Goal: Transaction & Acquisition: Purchase product/service

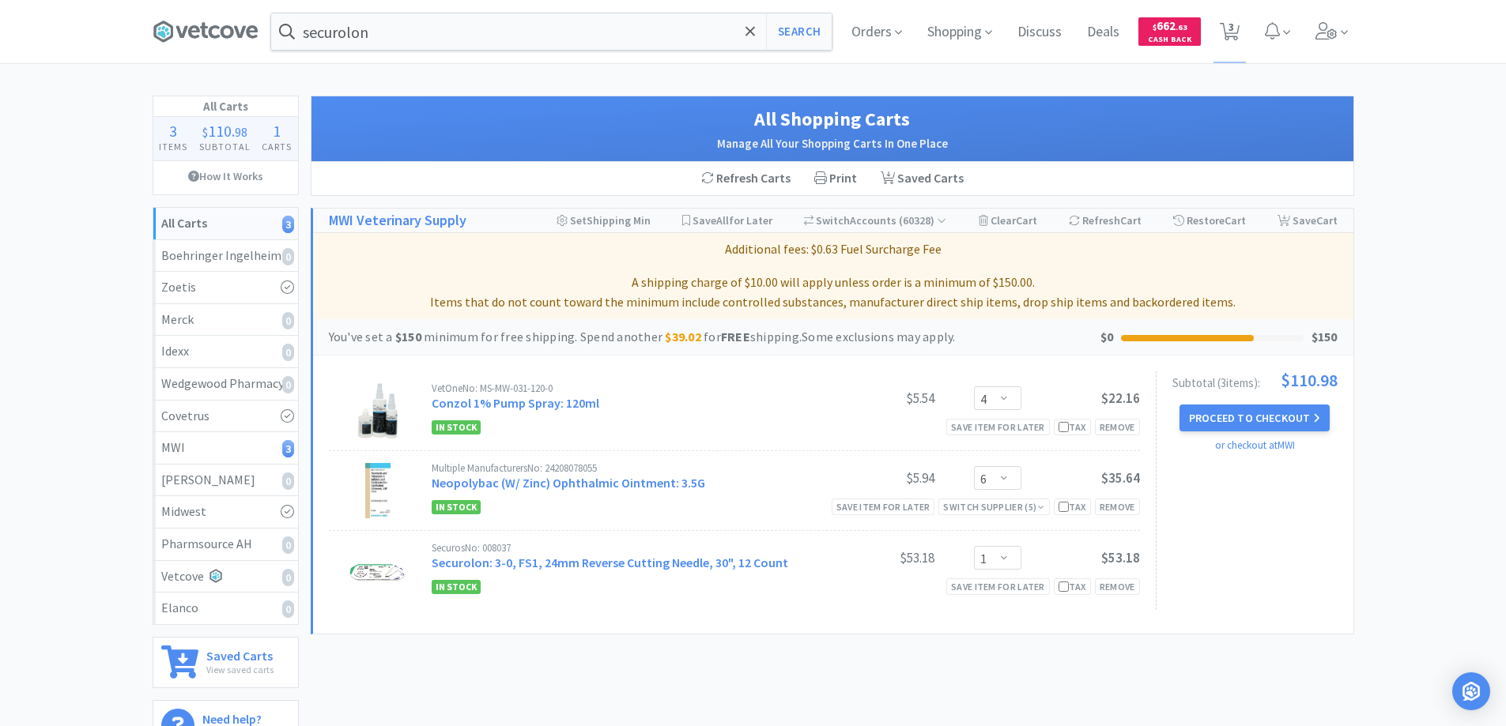
select select "4"
select select "6"
select select "1"
click at [747, 28] on icon at bounding box center [749, 30] width 9 height 9
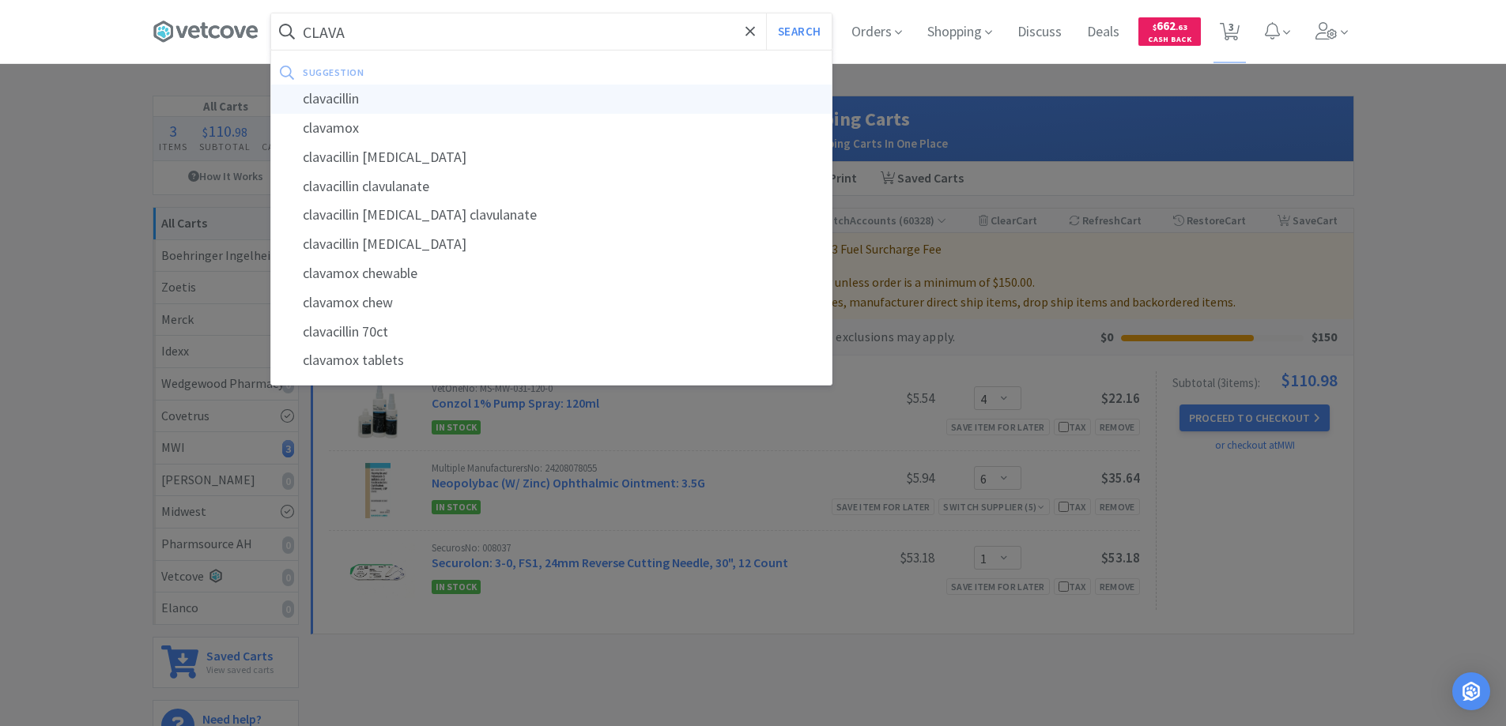
click at [333, 97] on div "clavacillin" at bounding box center [551, 99] width 560 height 29
type input "clavacillin"
select select "4"
select select "6"
select select "1"
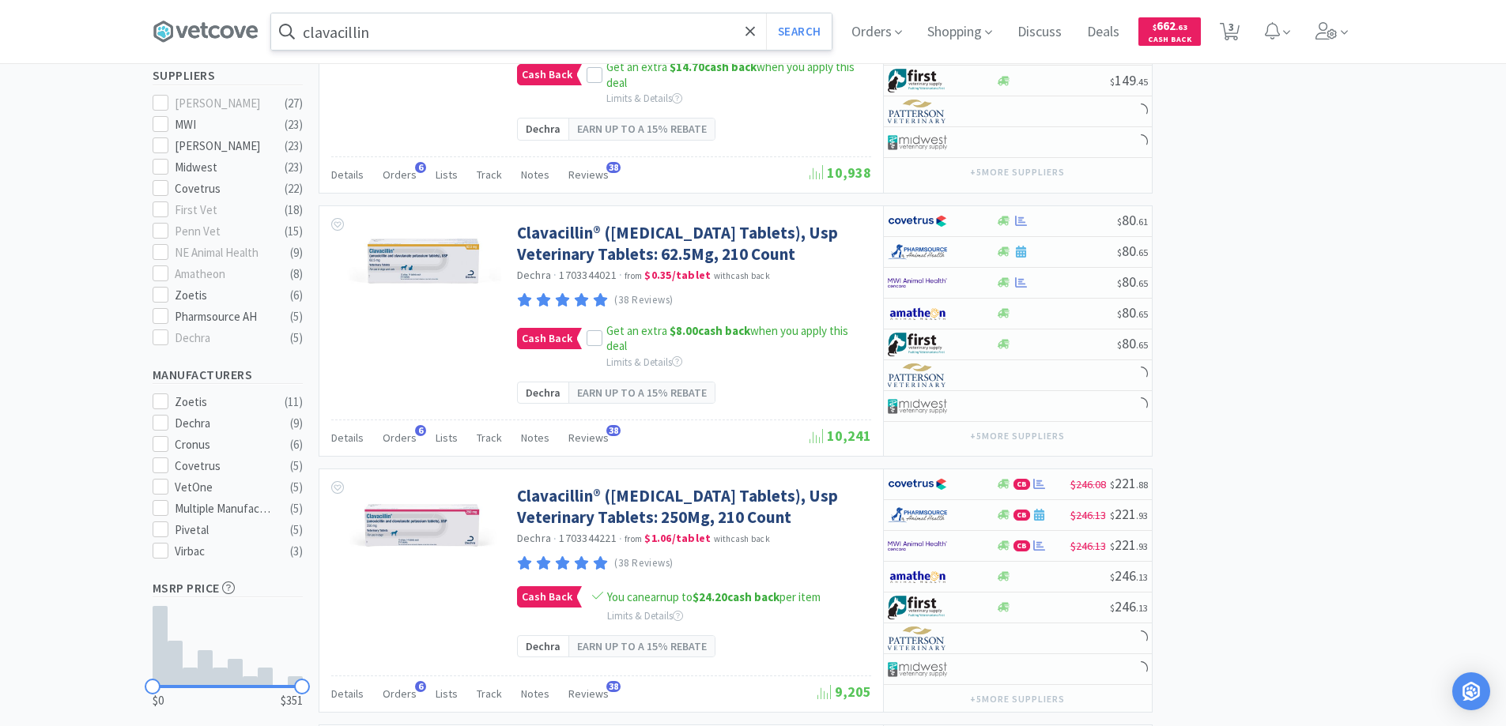
scroll to position [474, 0]
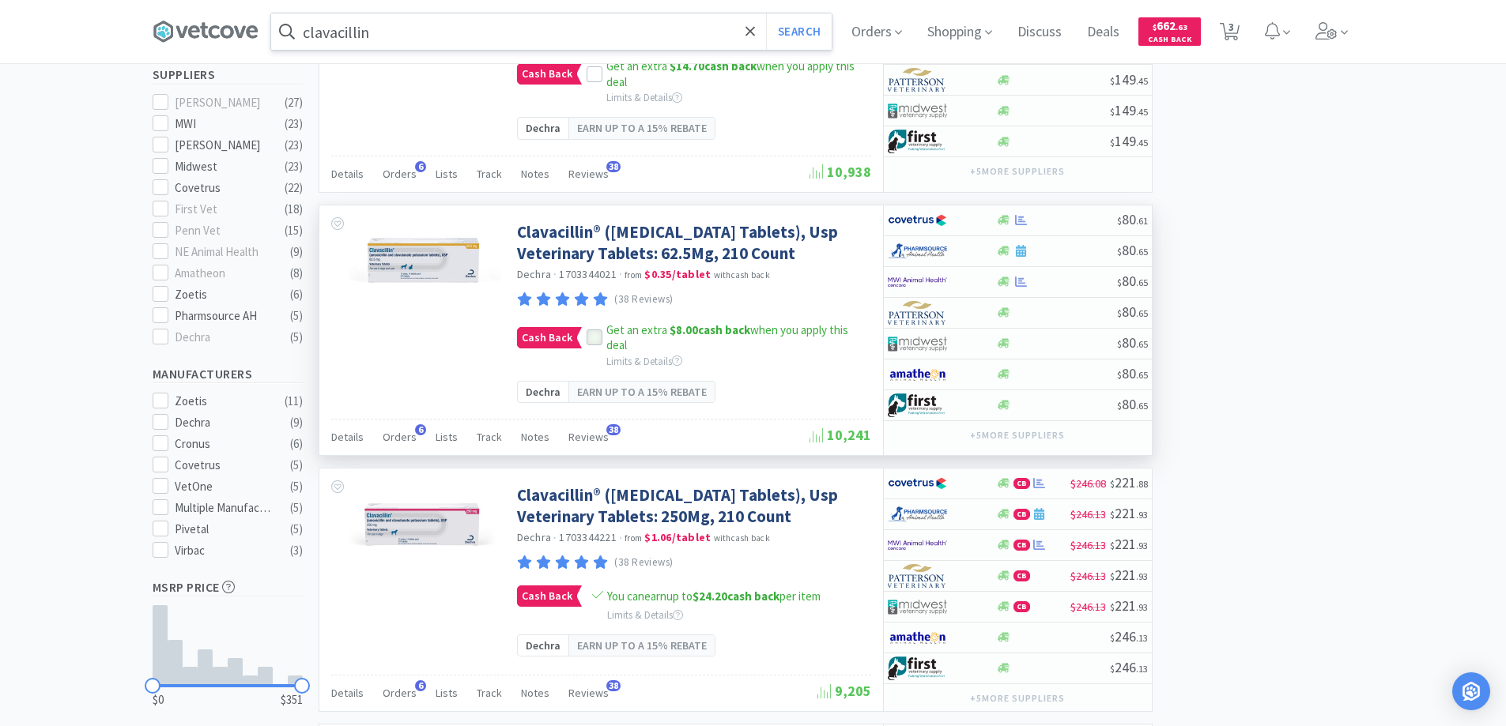
click at [590, 344] on icon at bounding box center [594, 338] width 11 height 11
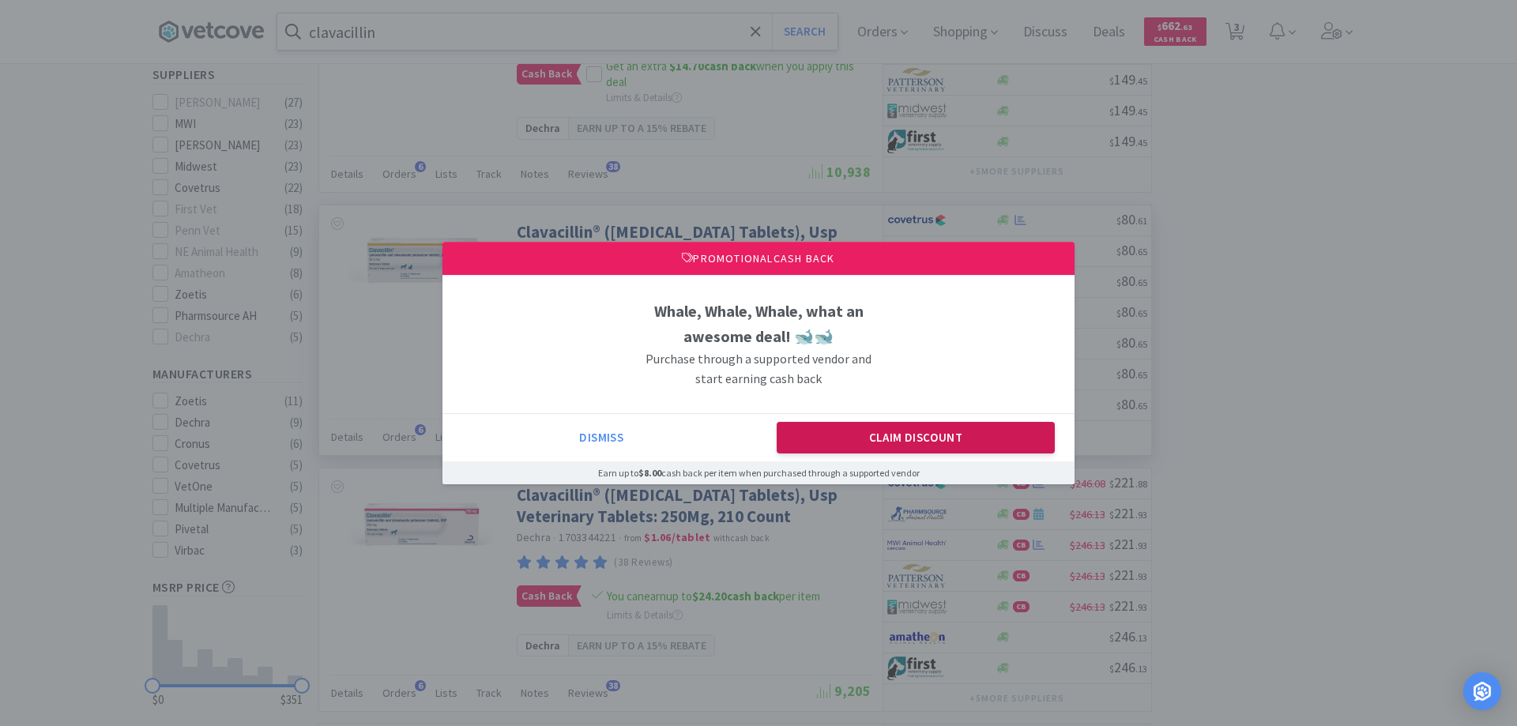
click at [805, 441] on button "Claim Discount" at bounding box center [916, 438] width 279 height 32
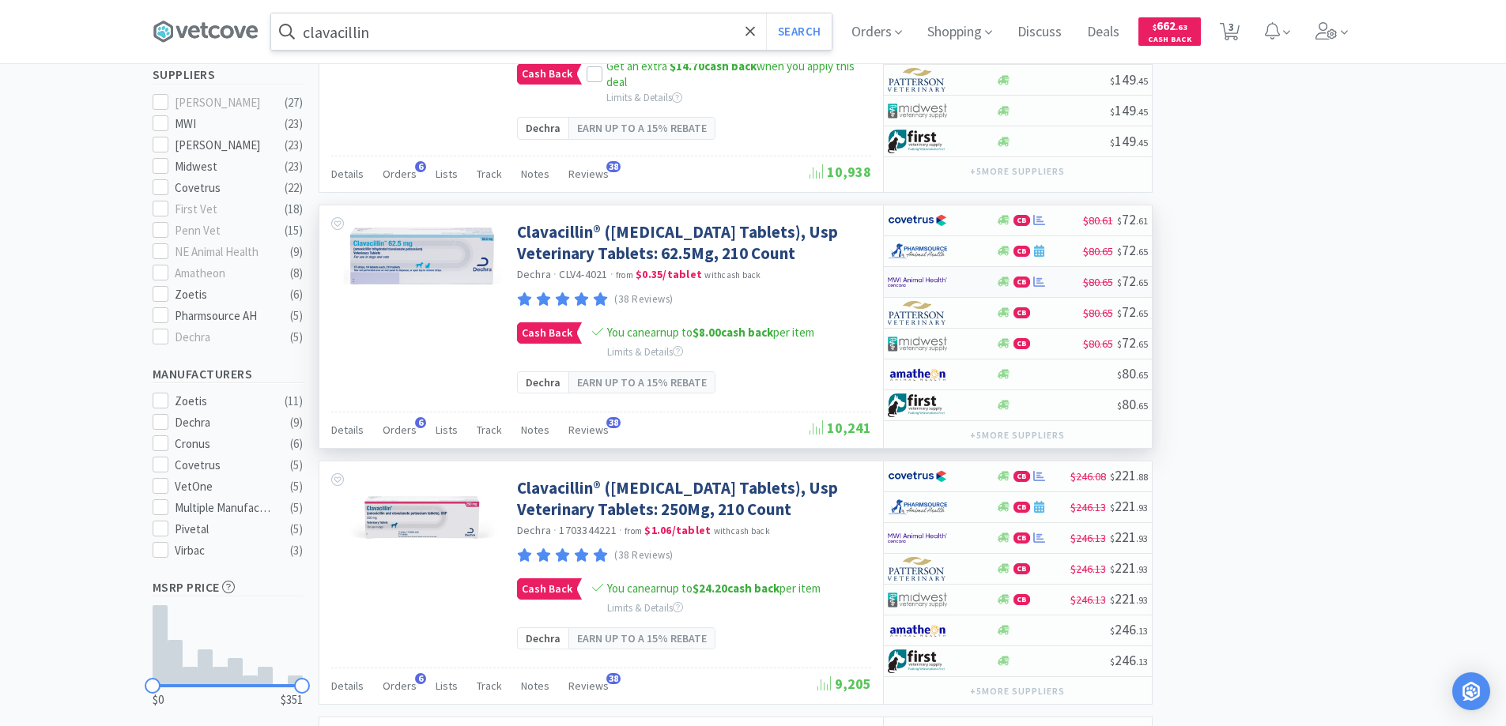
click at [974, 296] on div at bounding box center [931, 282] width 87 height 27
select select "1"
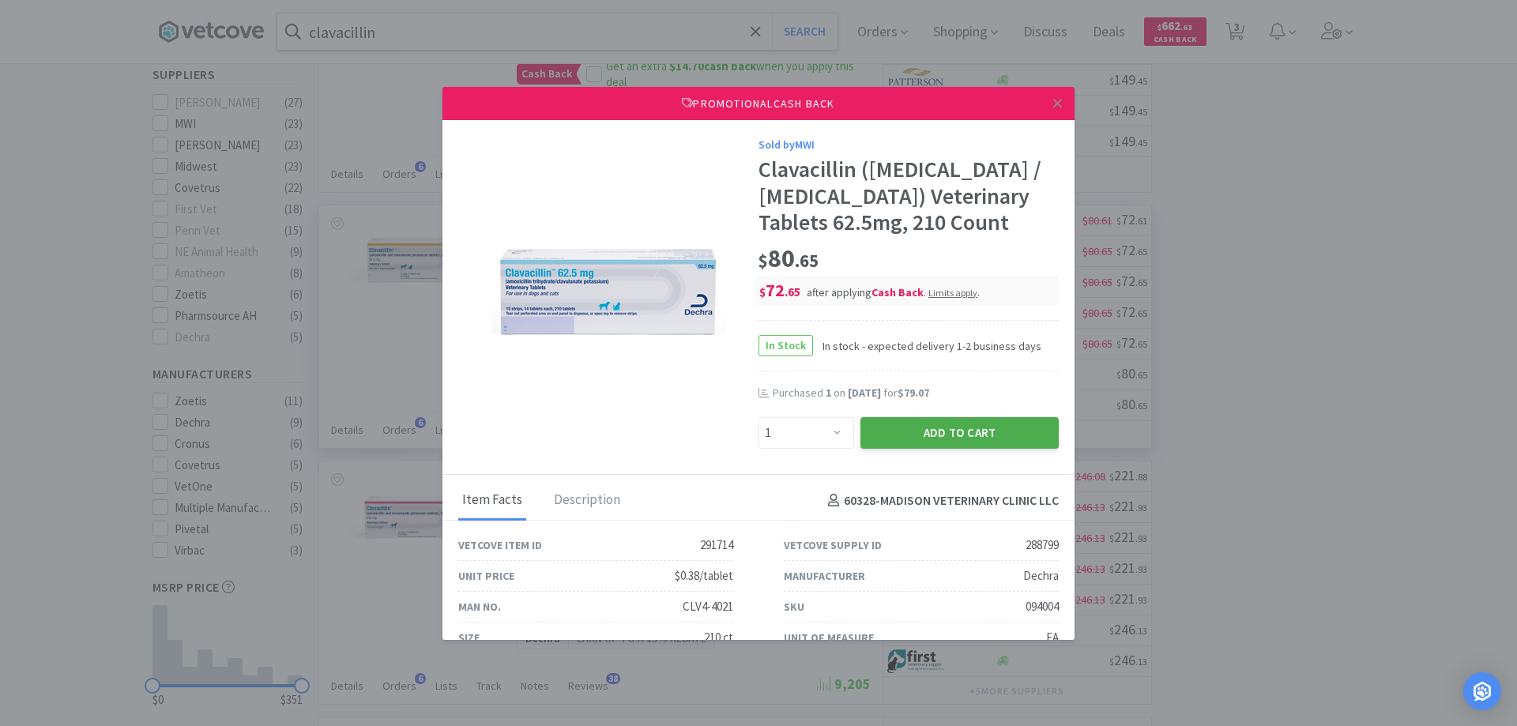
click at [914, 449] on button "Add to Cart" at bounding box center [960, 433] width 198 height 32
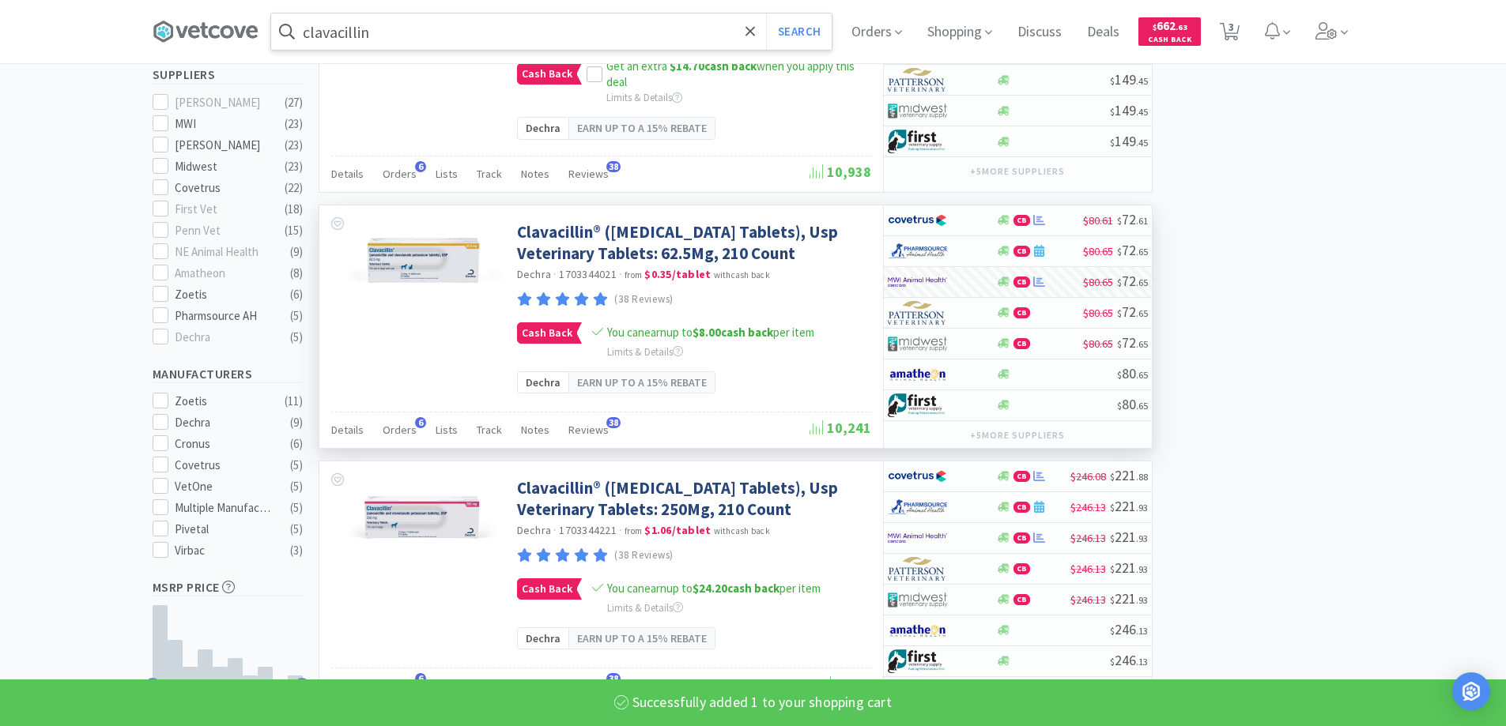
select select "1"
select select "4"
select select "6"
select select "1"
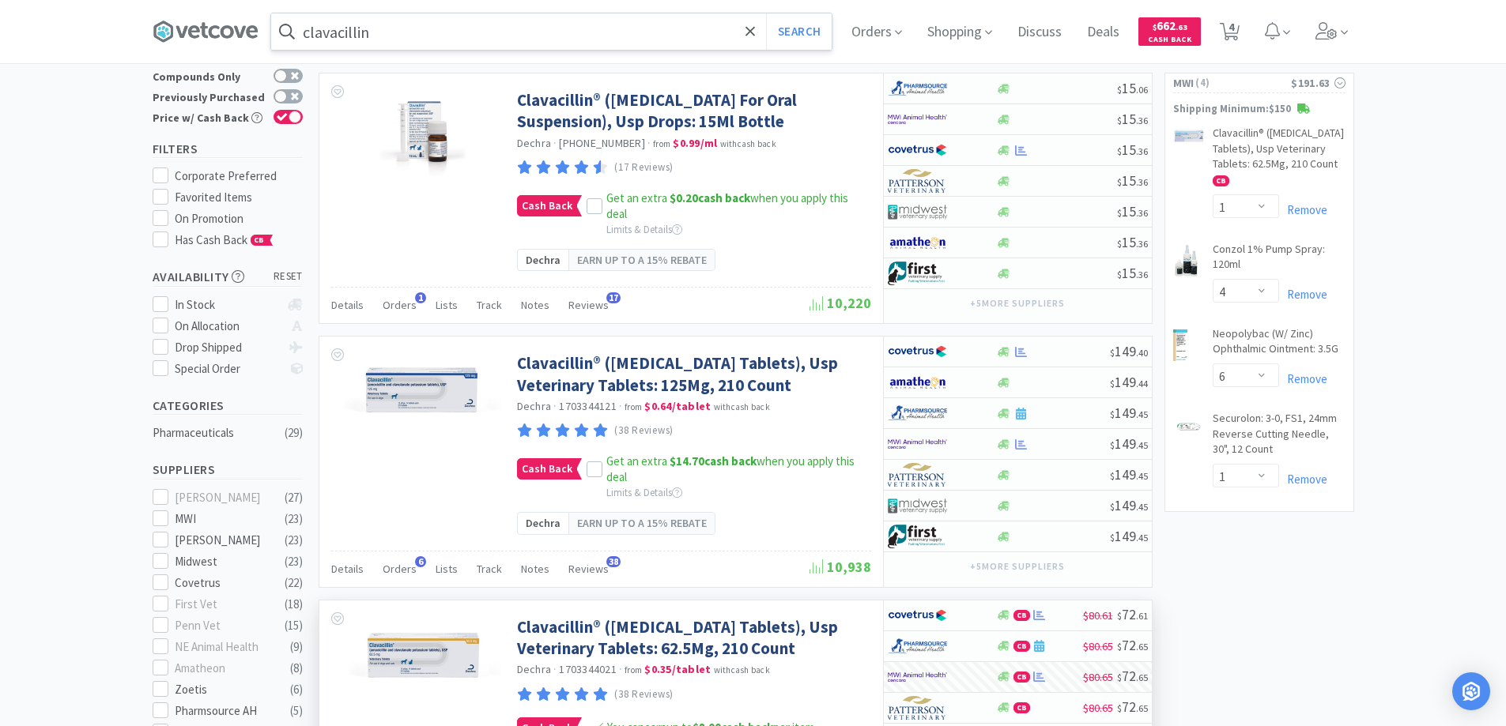
scroll to position [0, 0]
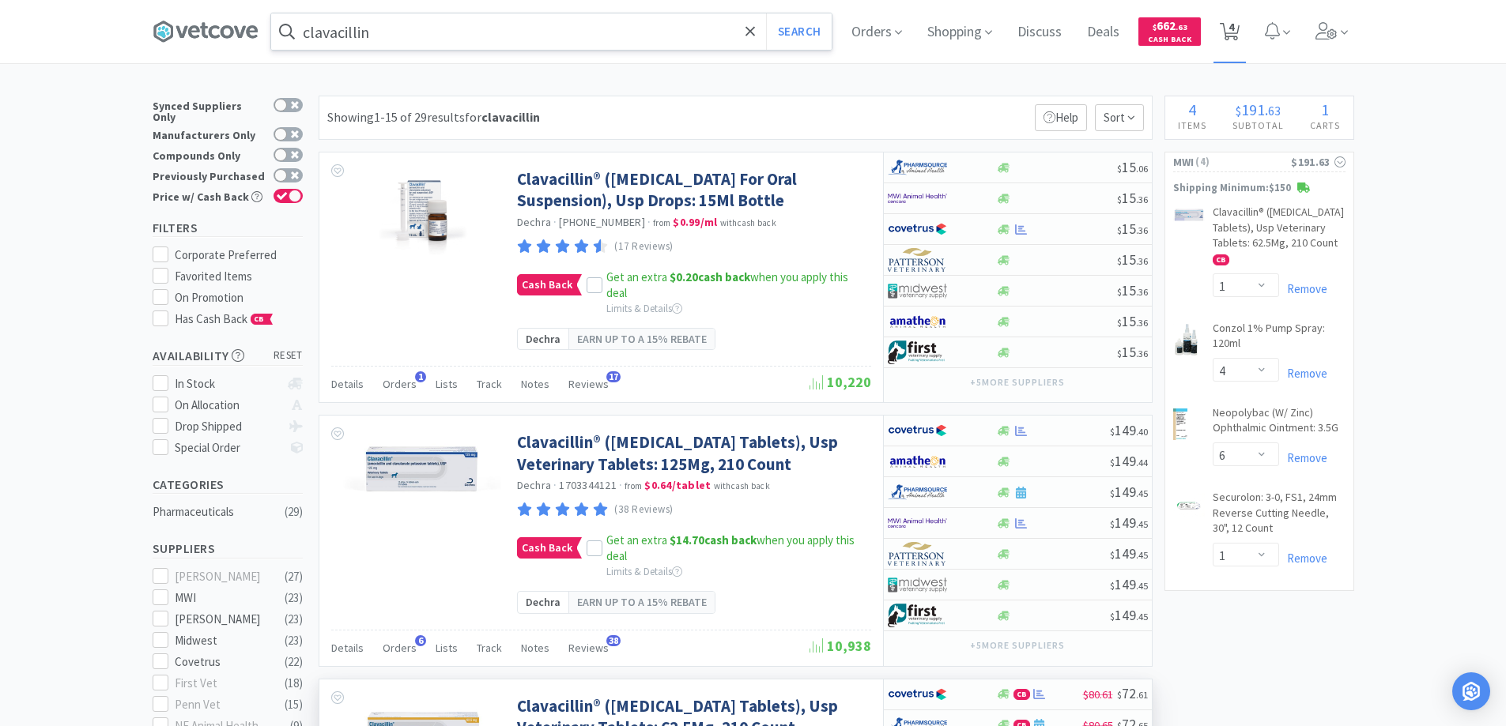
click at [1225, 31] on icon at bounding box center [1230, 31] width 20 height 17
select select "1"
select select "4"
select select "6"
select select "1"
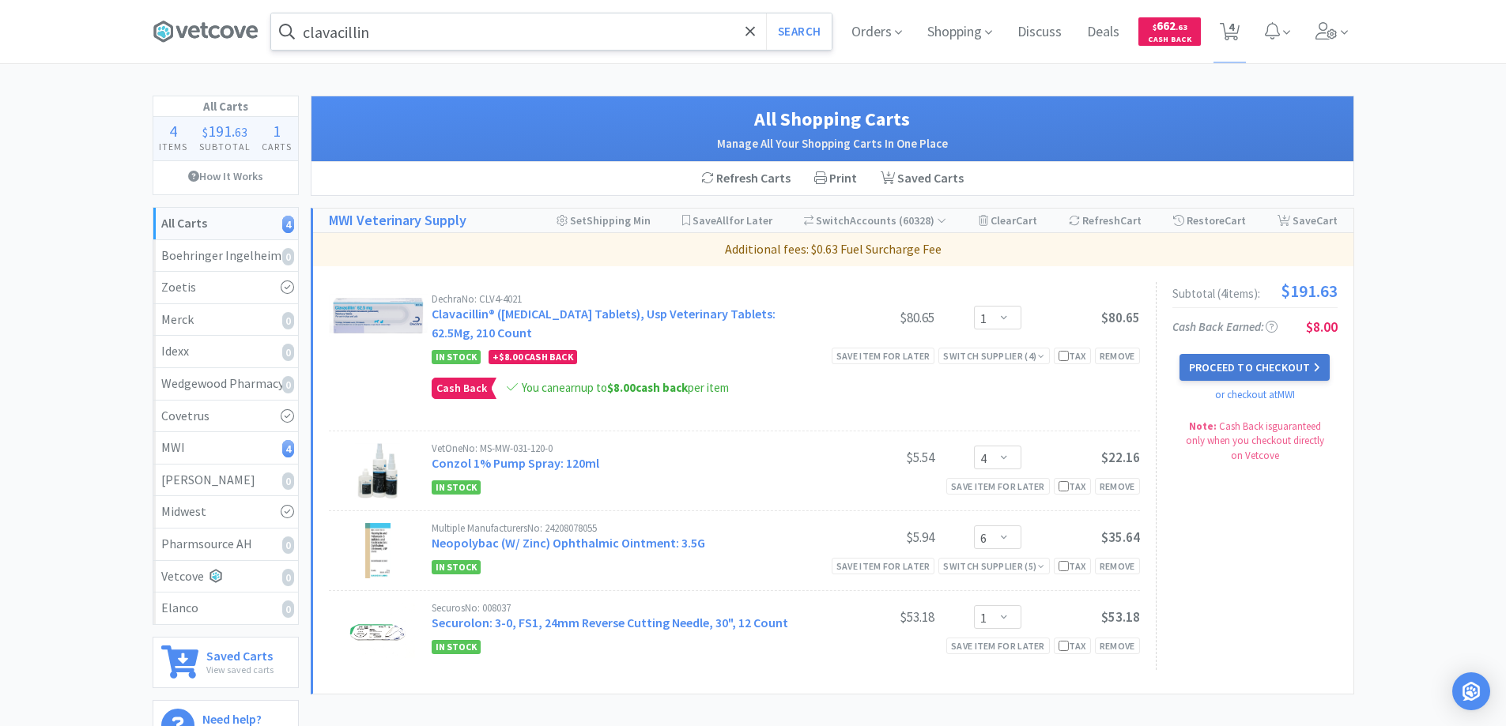
click at [1221, 367] on button "Proceed to Checkout" at bounding box center [1254, 367] width 150 height 27
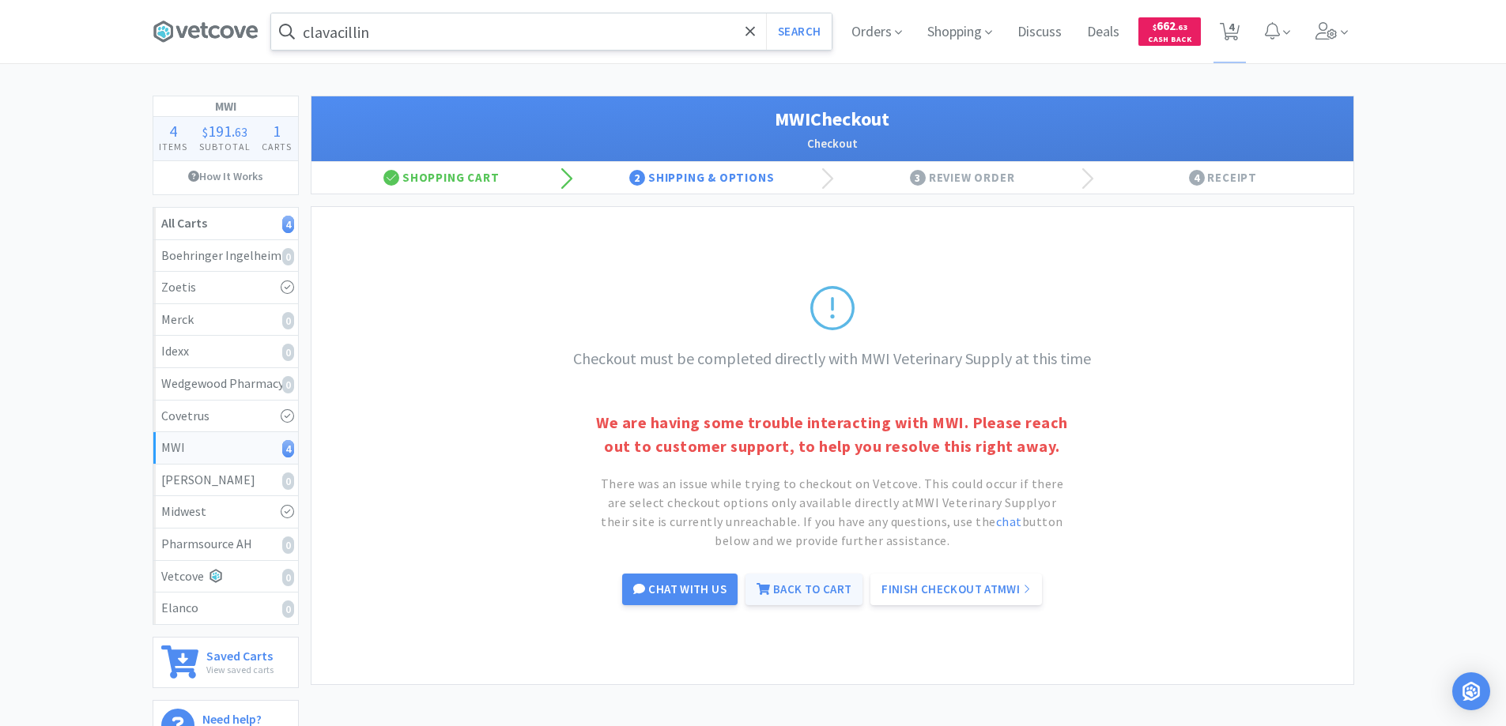
click at [822, 591] on link "Back to Cart" at bounding box center [803, 590] width 117 height 32
select select "1"
select select "4"
select select "6"
select select "1"
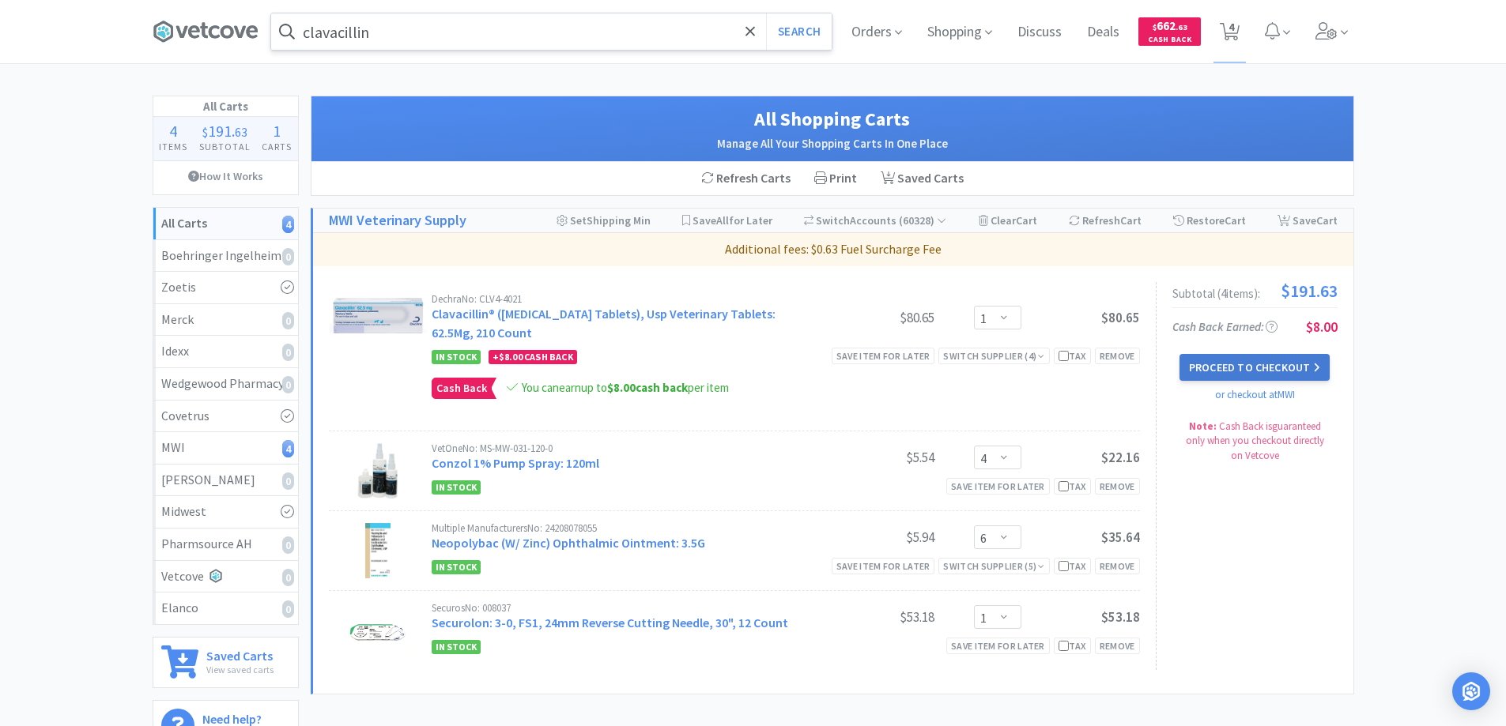
click at [1221, 367] on button "Proceed to Checkout" at bounding box center [1254, 367] width 150 height 27
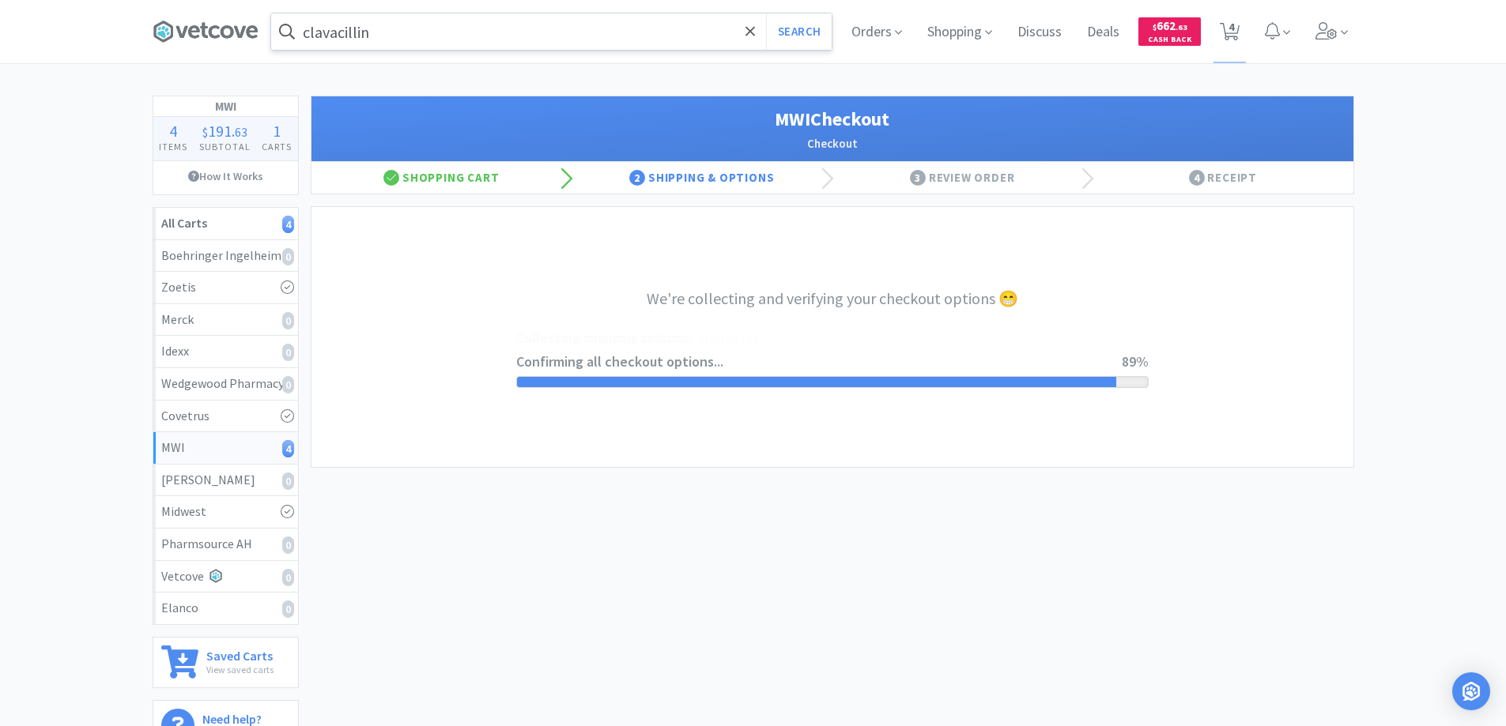
select select "STD_"
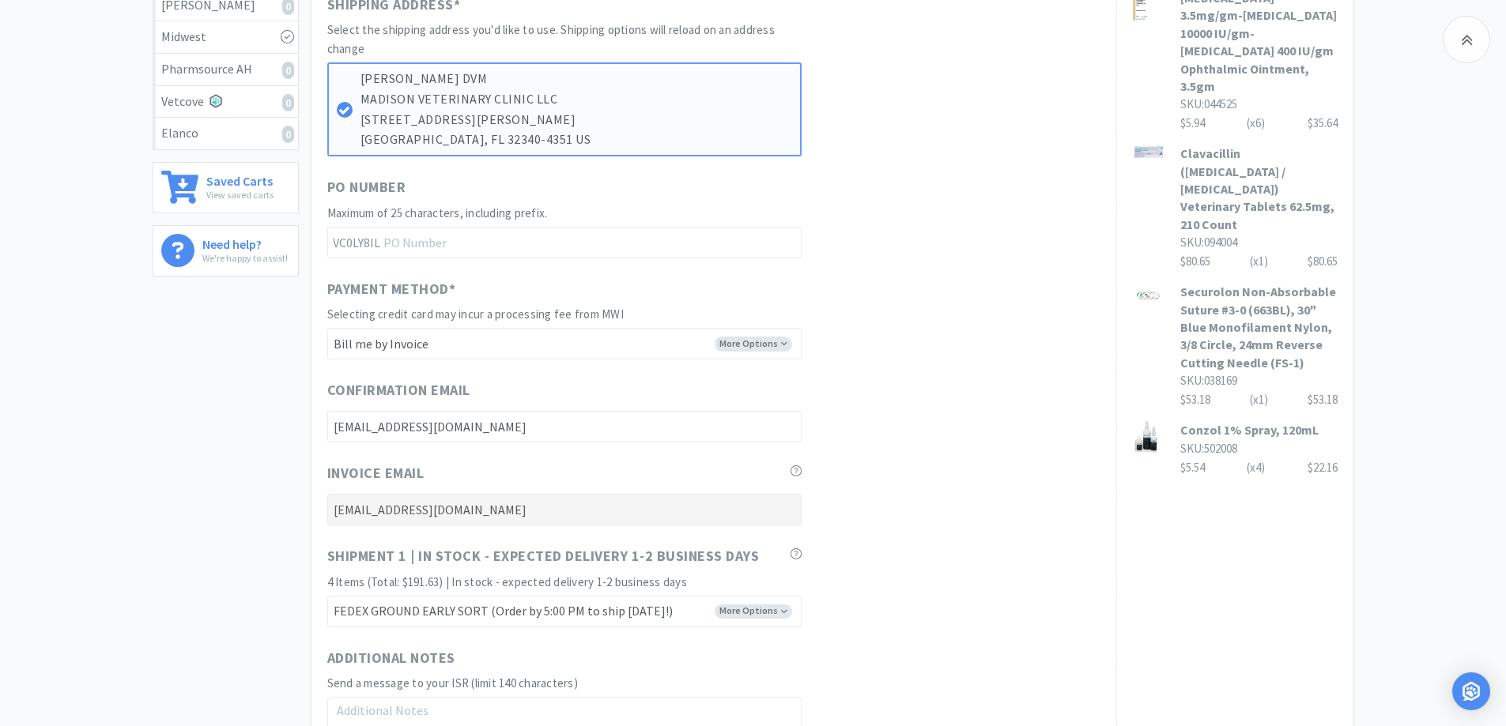
scroll to position [632, 0]
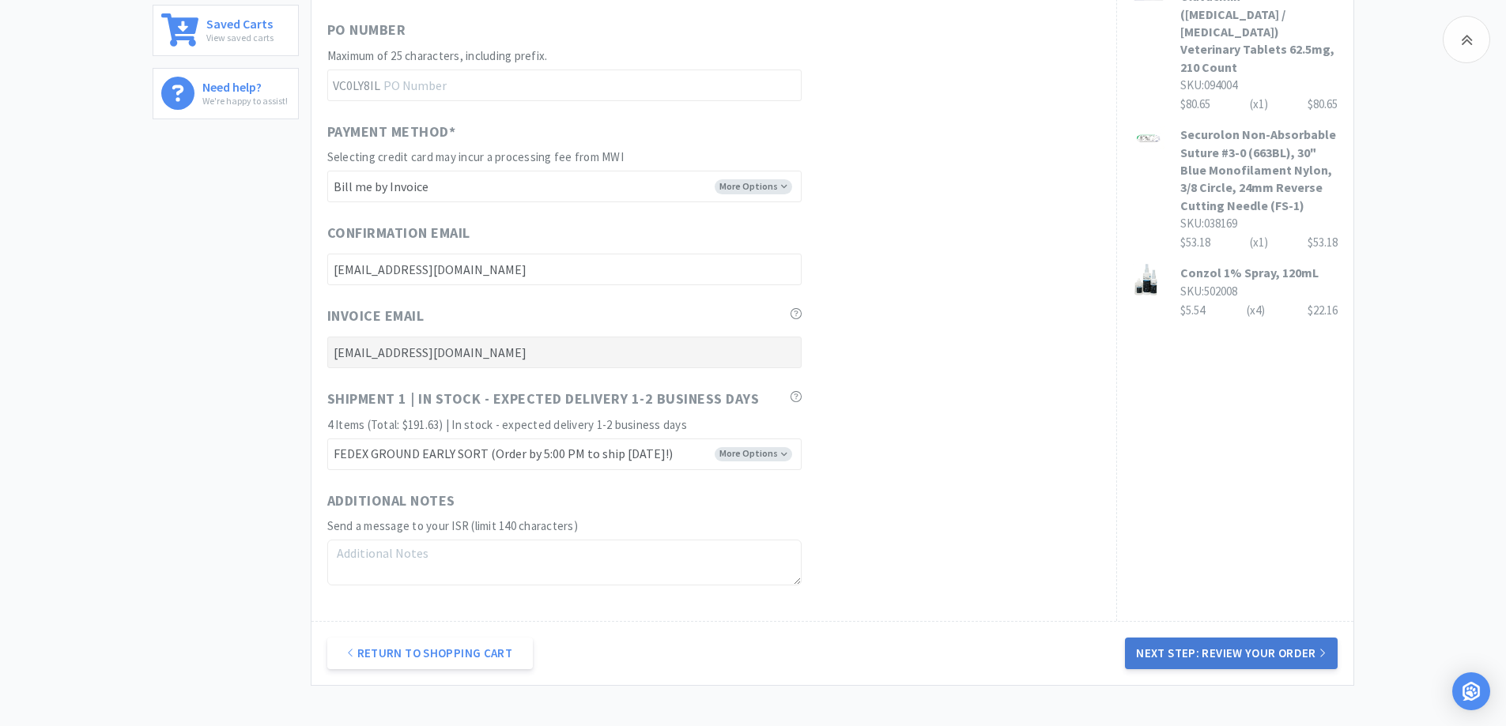
click at [1178, 654] on button "Next Step: Review Your Order" at bounding box center [1231, 654] width 212 height 32
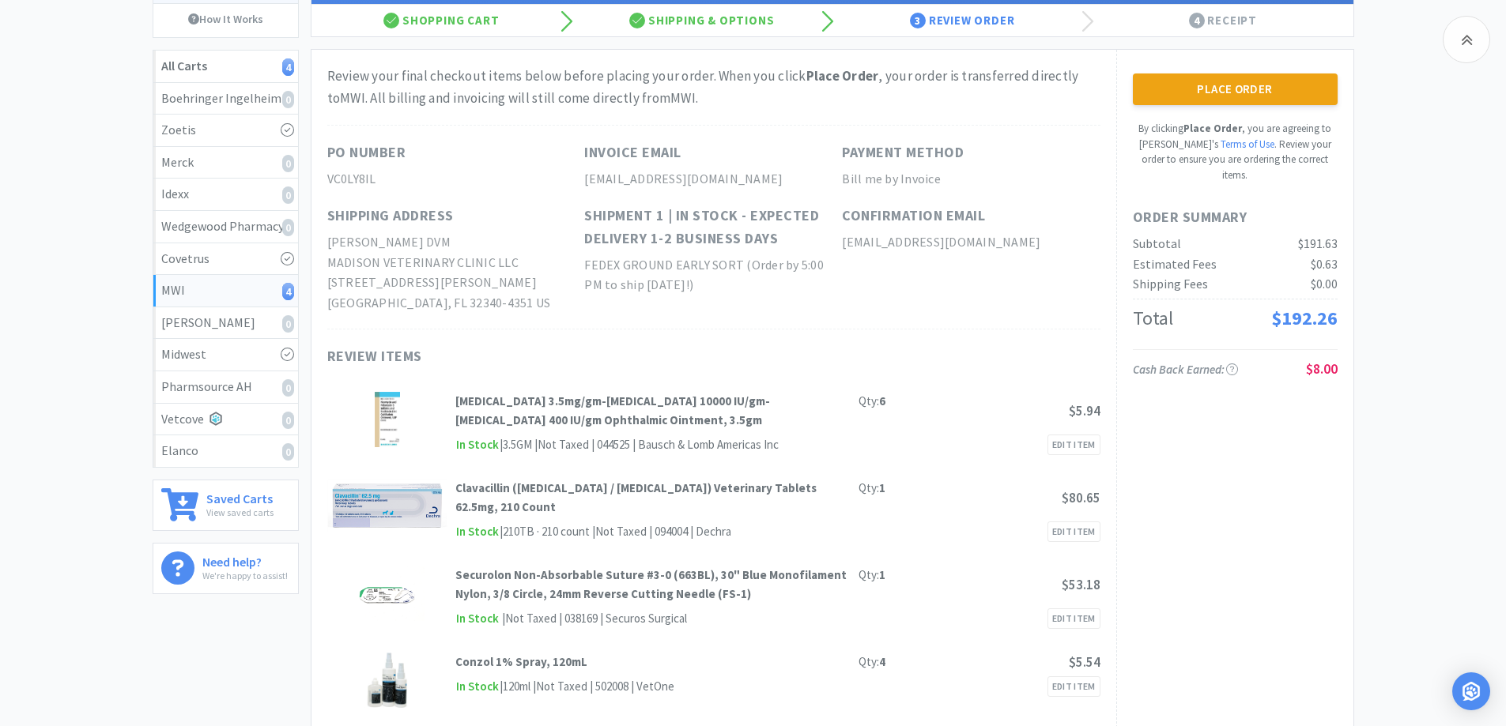
scroll to position [0, 0]
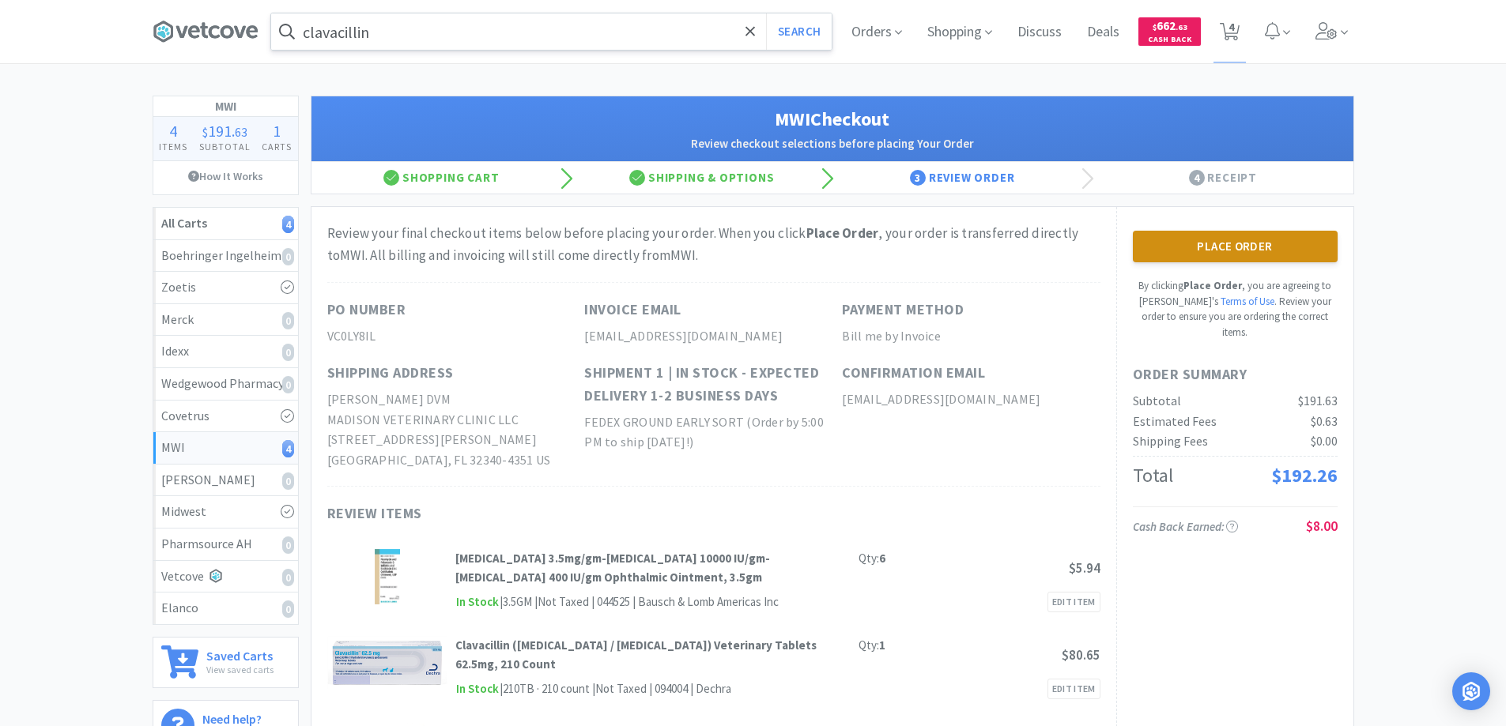
click at [1203, 243] on button "Place Order" at bounding box center [1235, 247] width 205 height 32
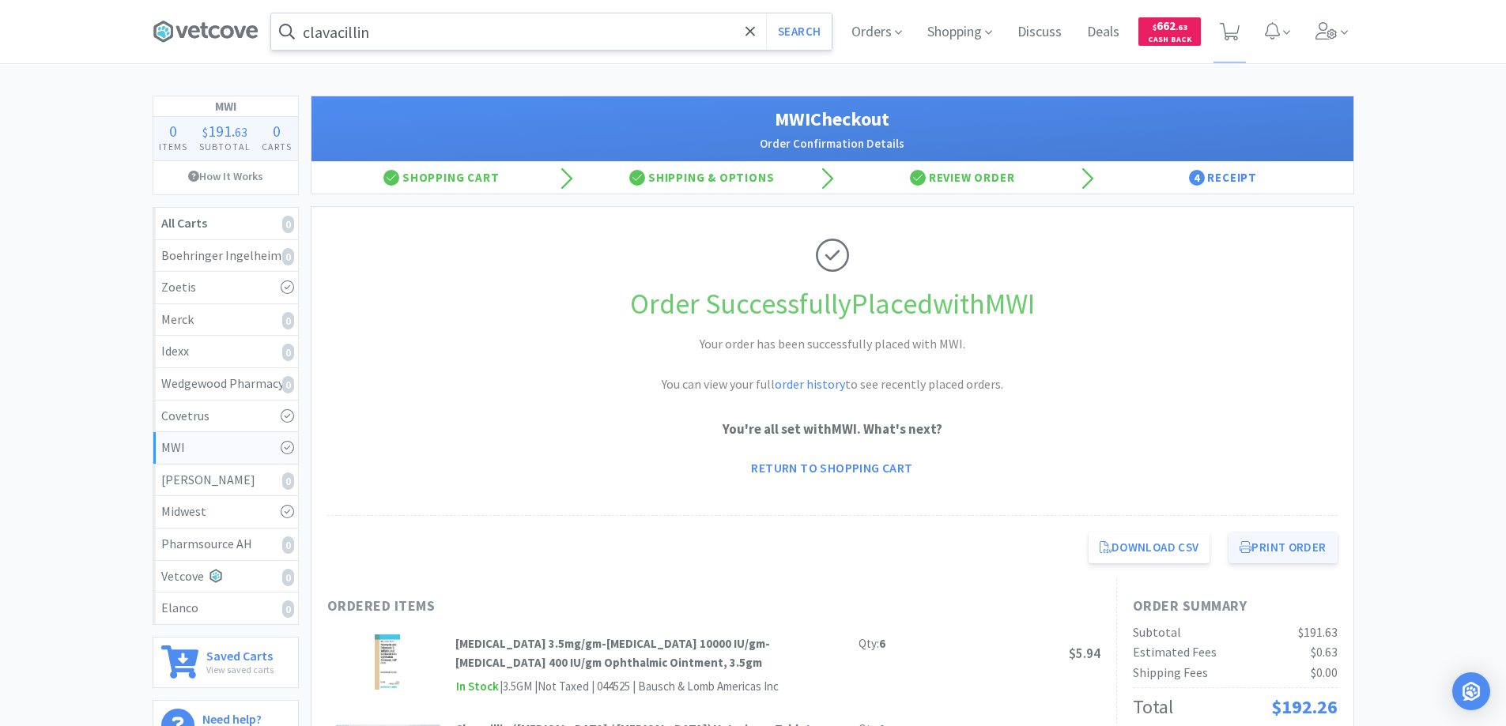
click at [1262, 543] on button "Print Order" at bounding box center [1282, 548] width 108 height 32
click at [208, 31] on icon at bounding box center [206, 32] width 106 height 24
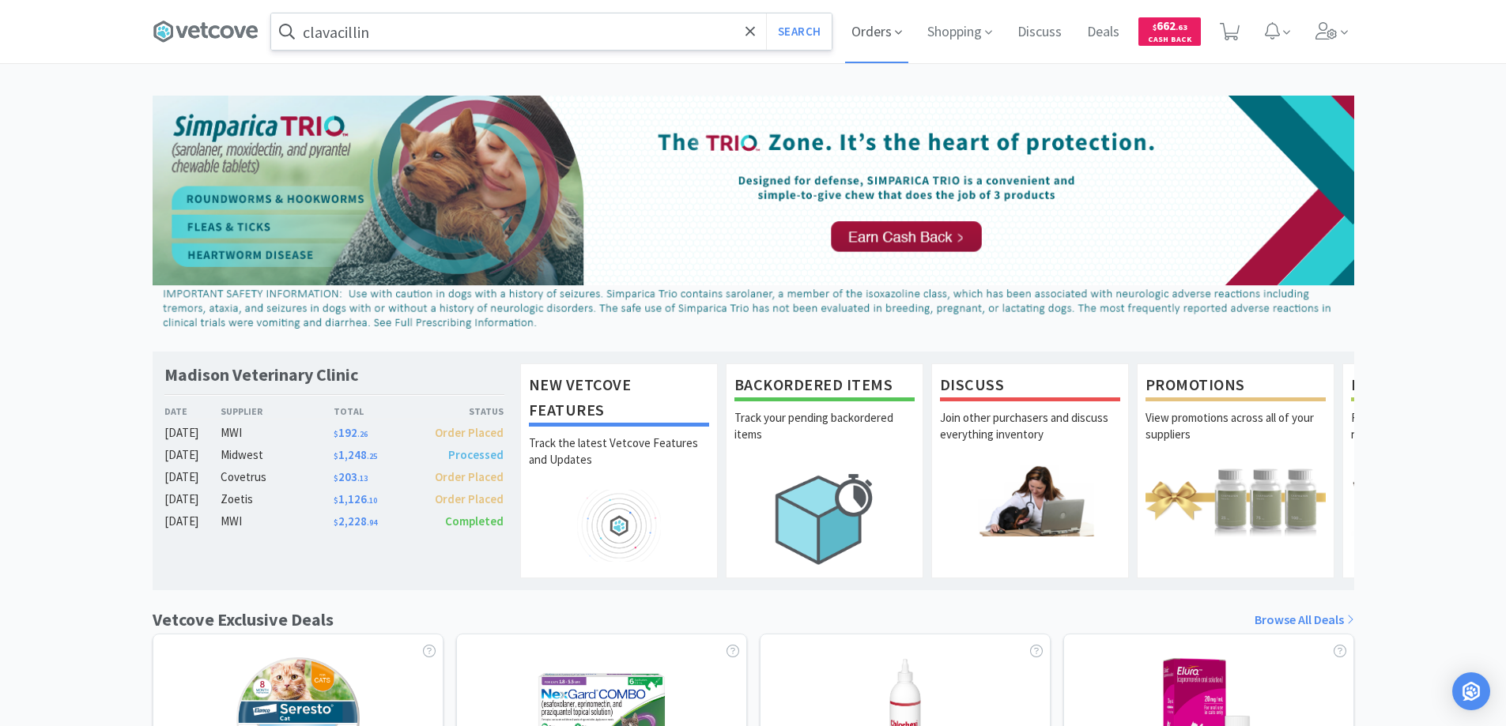
click at [878, 26] on span "Orders" at bounding box center [876, 31] width 63 height 63
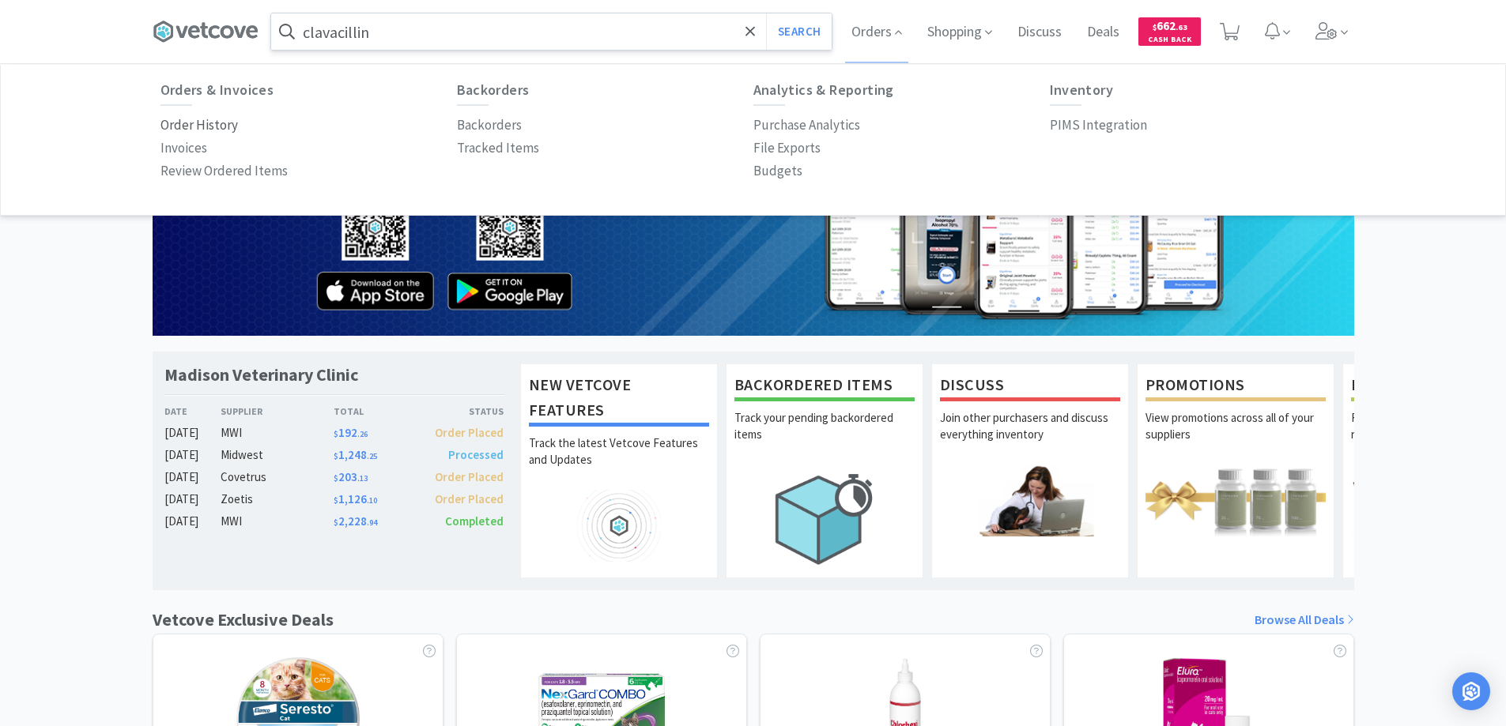
click at [218, 124] on p "Order History" at bounding box center [198, 125] width 77 height 21
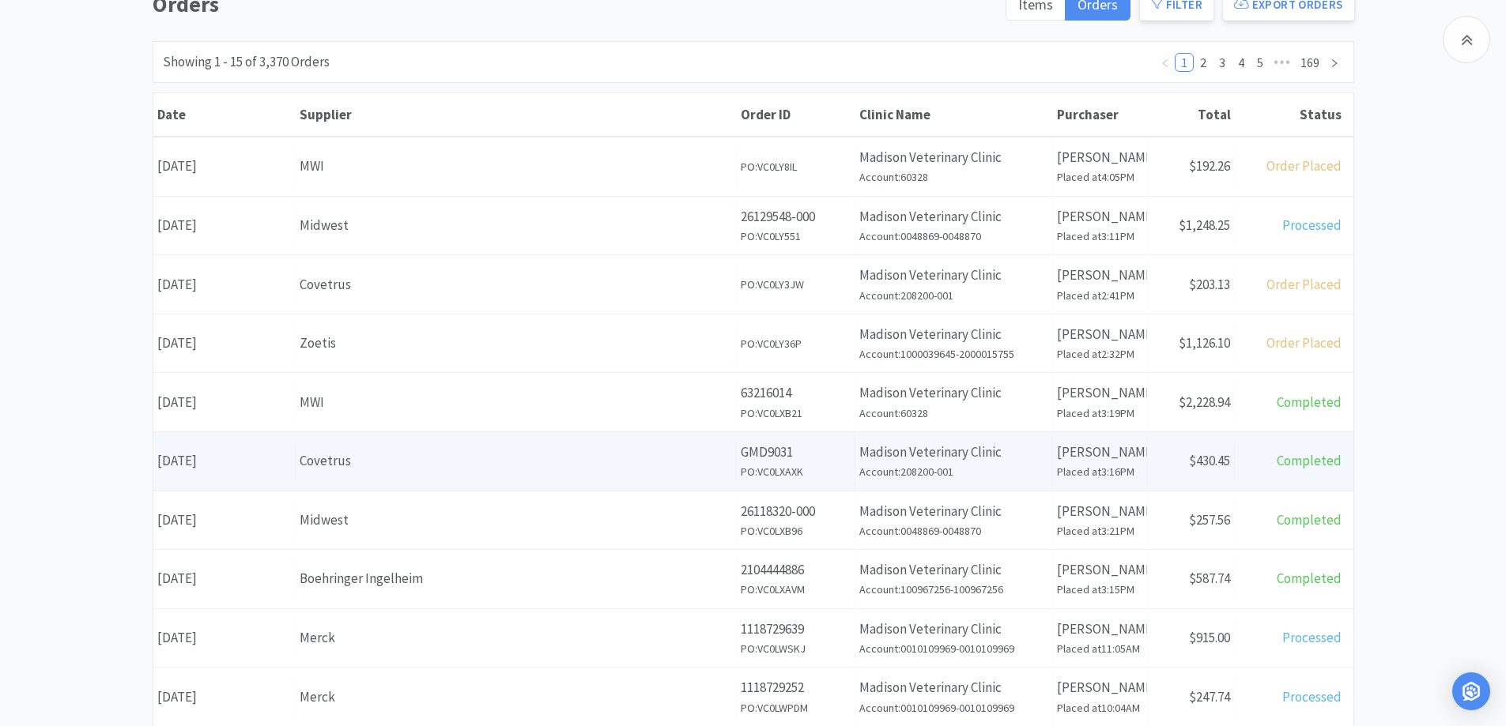
scroll to position [237, 0]
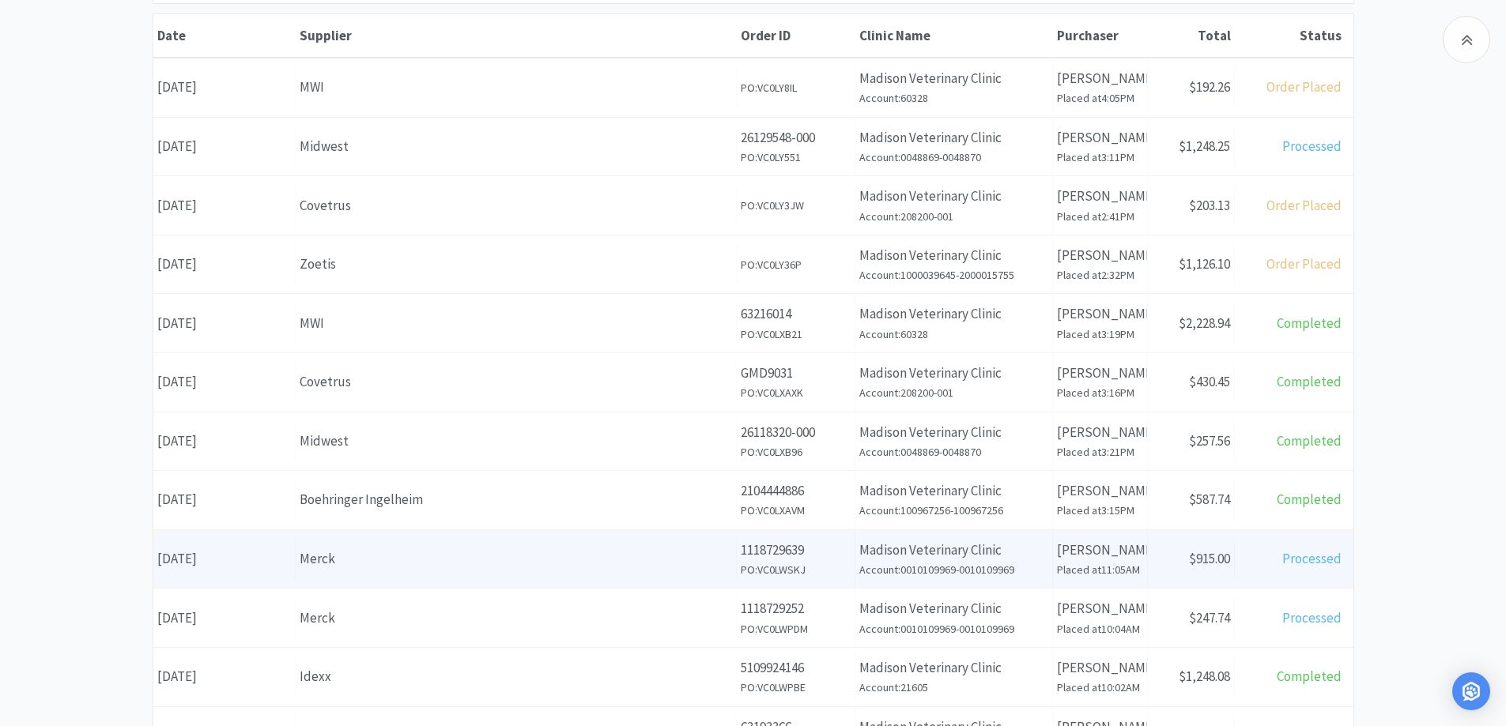
click at [432, 571] on div "Supplier Merck" at bounding box center [516, 559] width 441 height 40
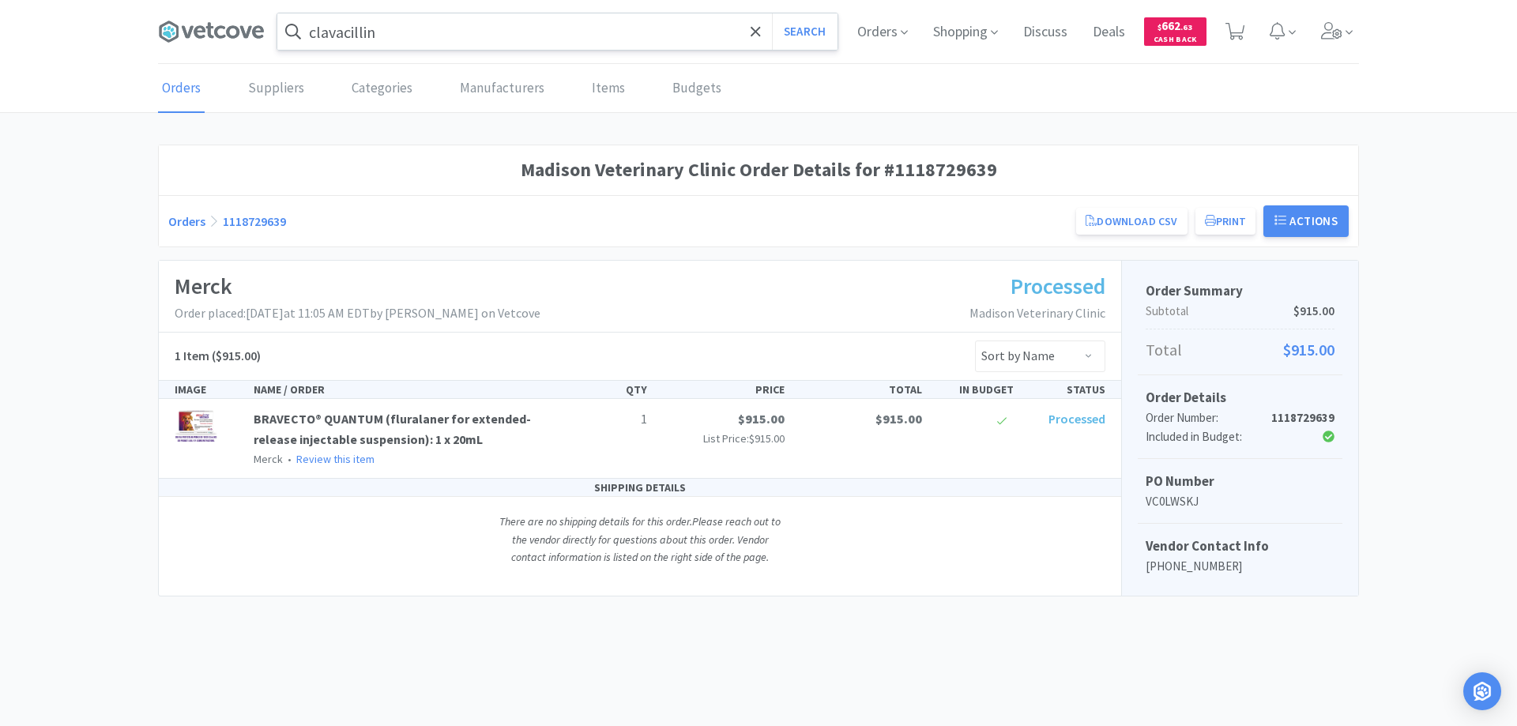
click at [1177, 484] on h5 "PO Number" at bounding box center [1240, 481] width 189 height 21
click at [1165, 506] on p "VC0LWSKJ" at bounding box center [1240, 501] width 189 height 19
click at [187, 220] on link "Orders" at bounding box center [186, 221] width 37 height 16
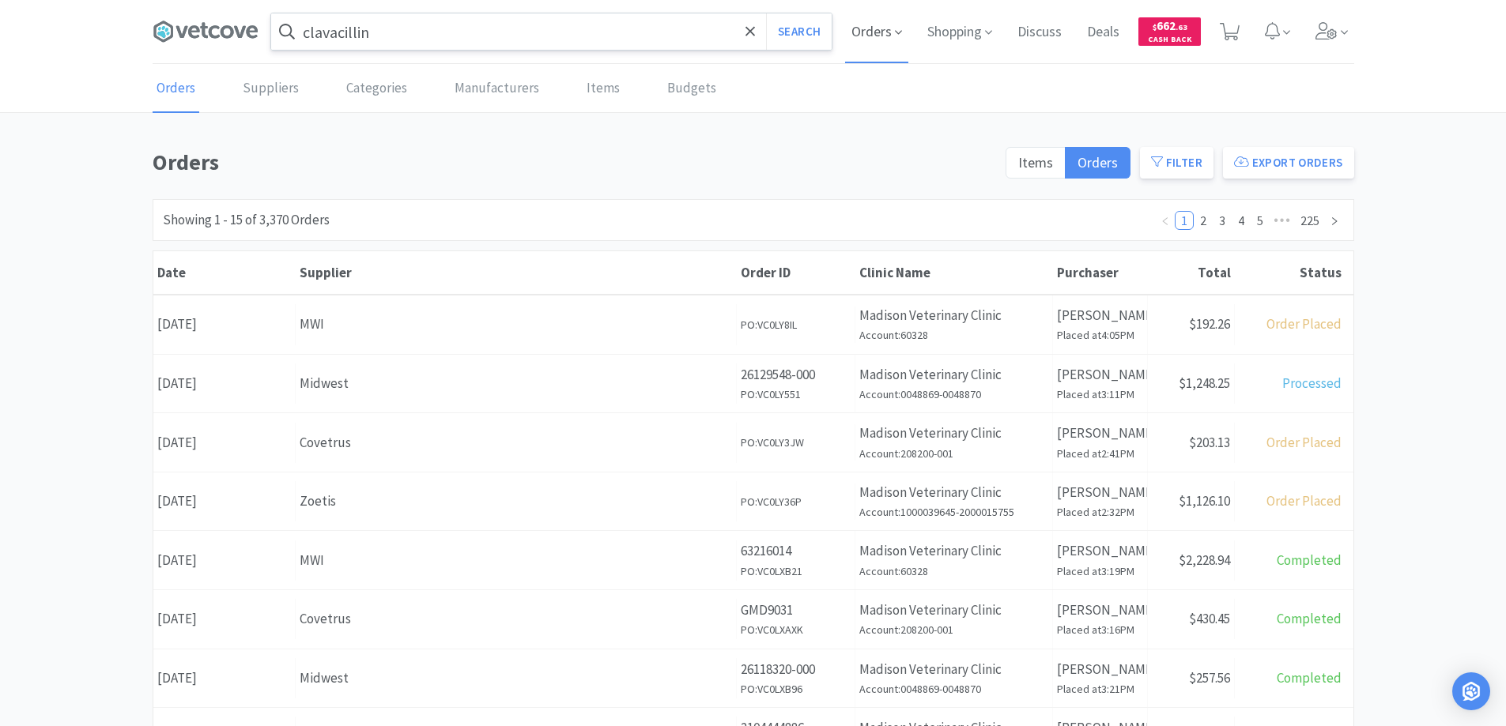
click at [868, 31] on span "Orders" at bounding box center [876, 31] width 63 height 63
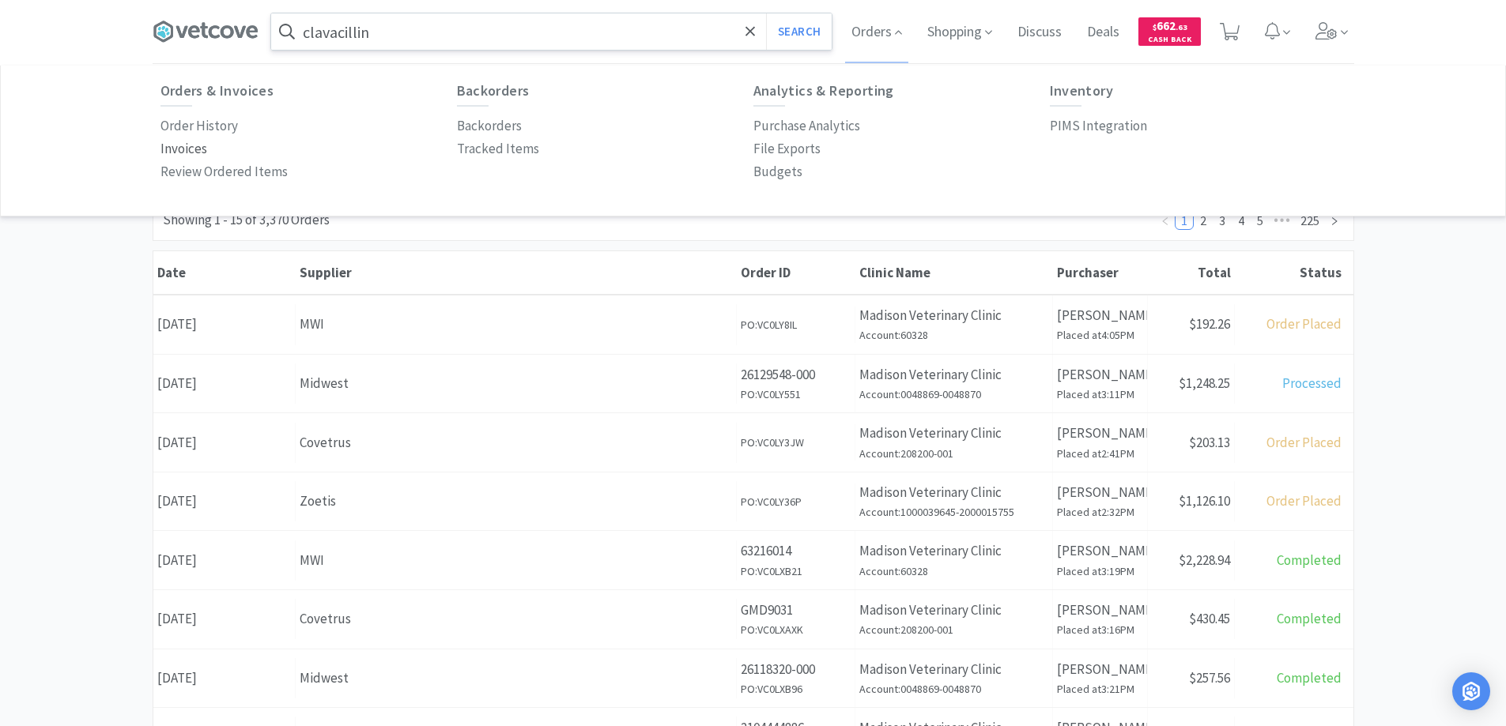
click at [190, 149] on p "Invoices" at bounding box center [183, 148] width 47 height 21
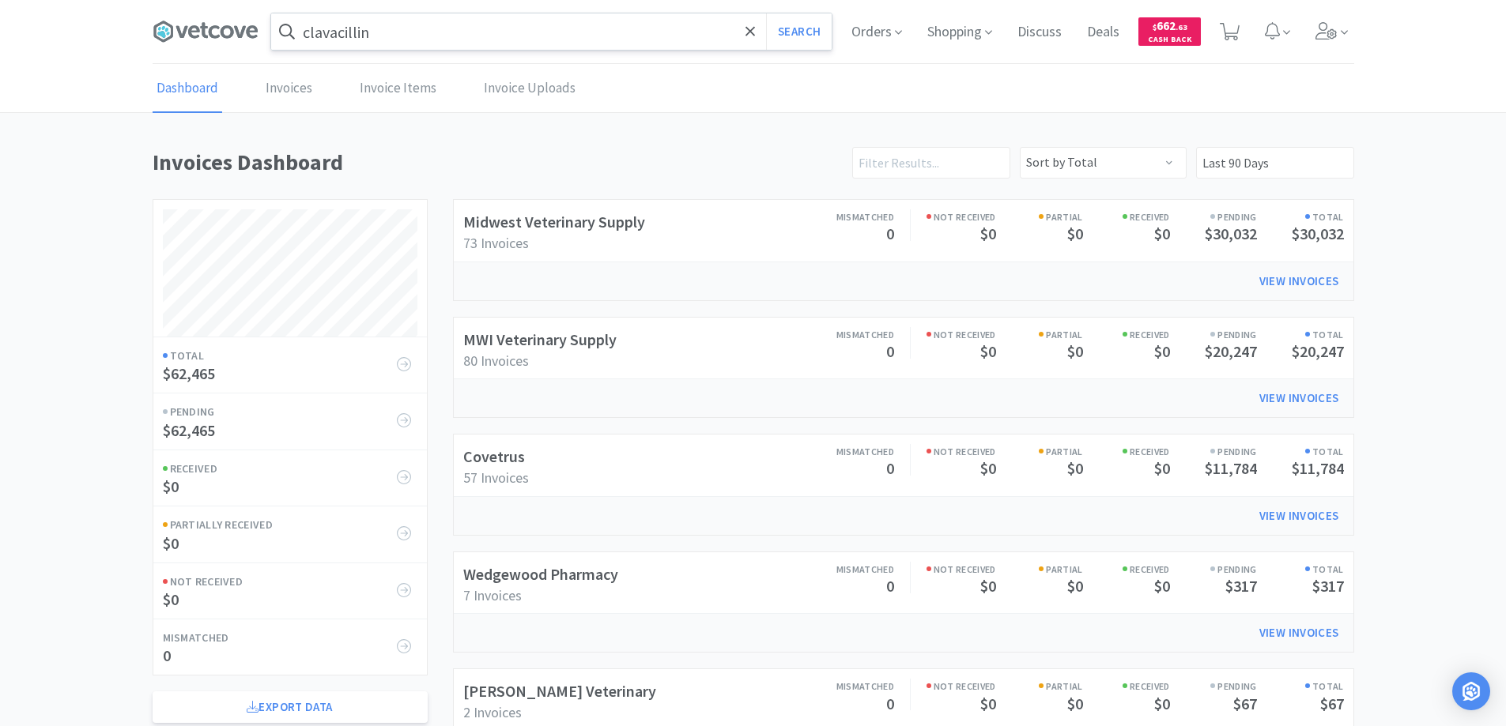
scroll to position [760, 1201]
click at [285, 90] on link "Invoices" at bounding box center [289, 89] width 55 height 48
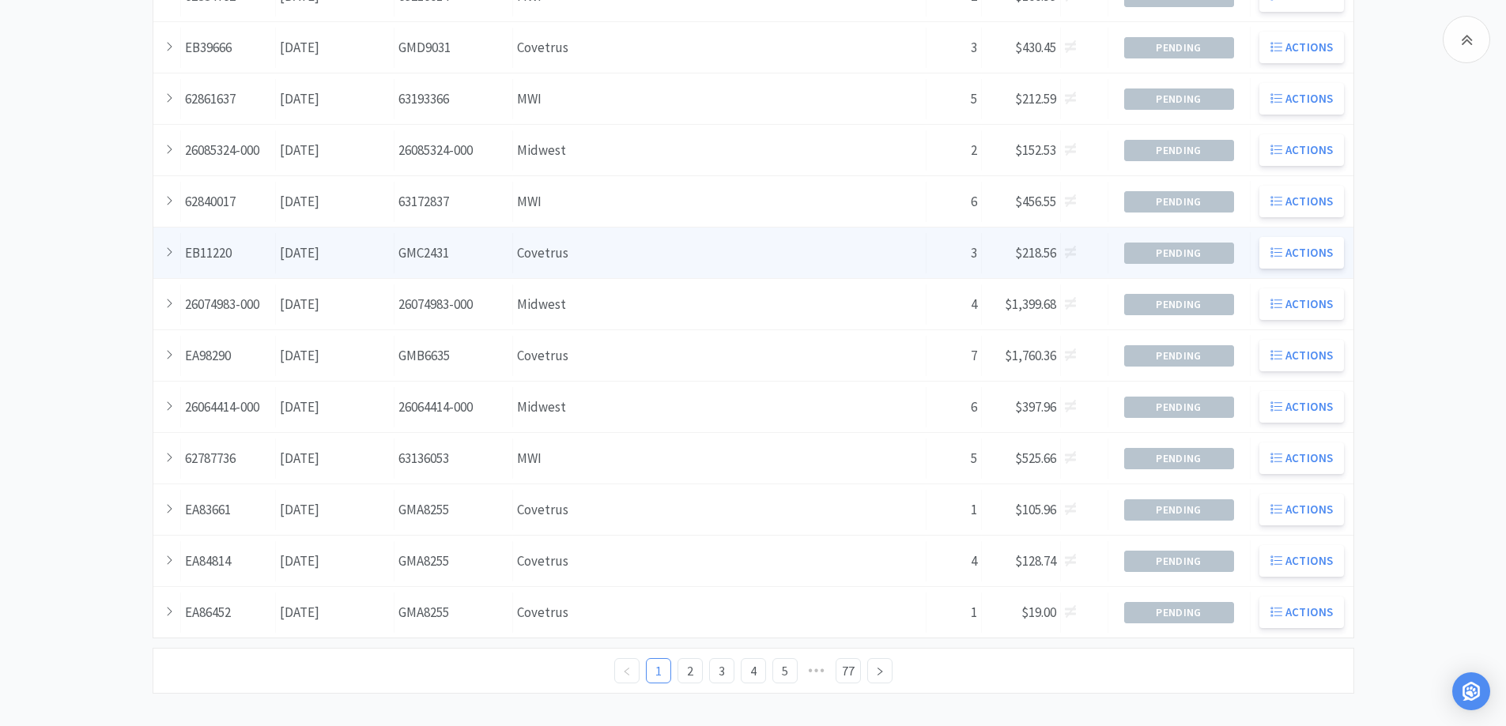
scroll to position [430, 0]
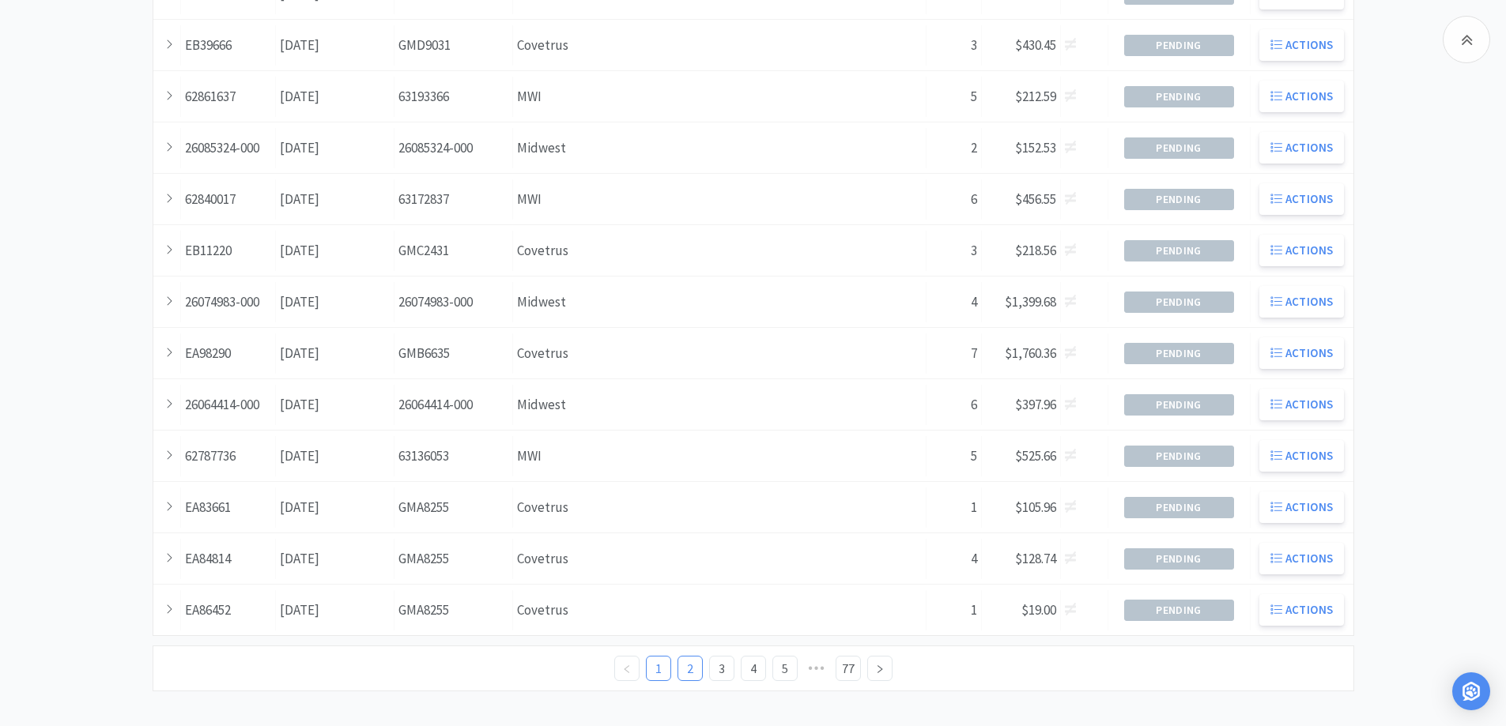
click at [690, 669] on link "2" at bounding box center [690, 669] width 24 height 24
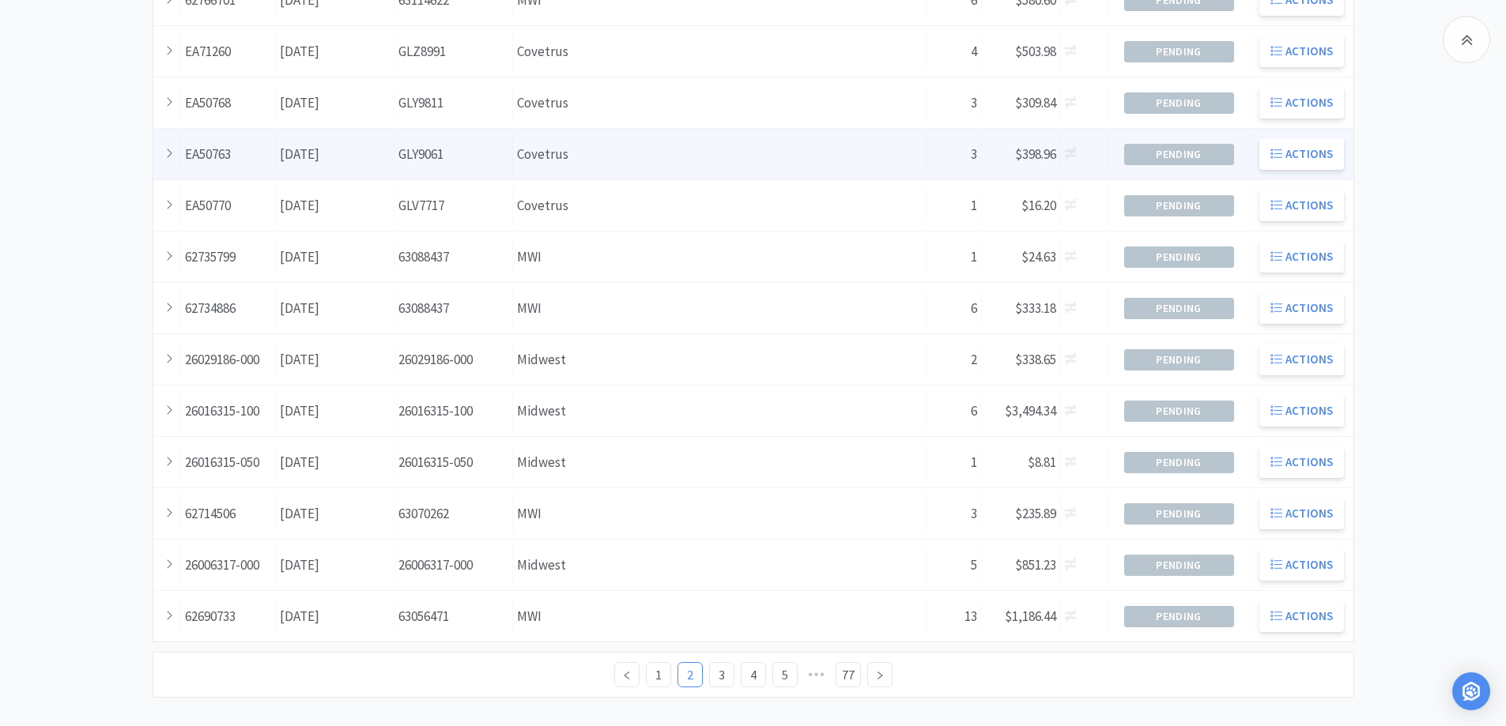
scroll to position [430, 0]
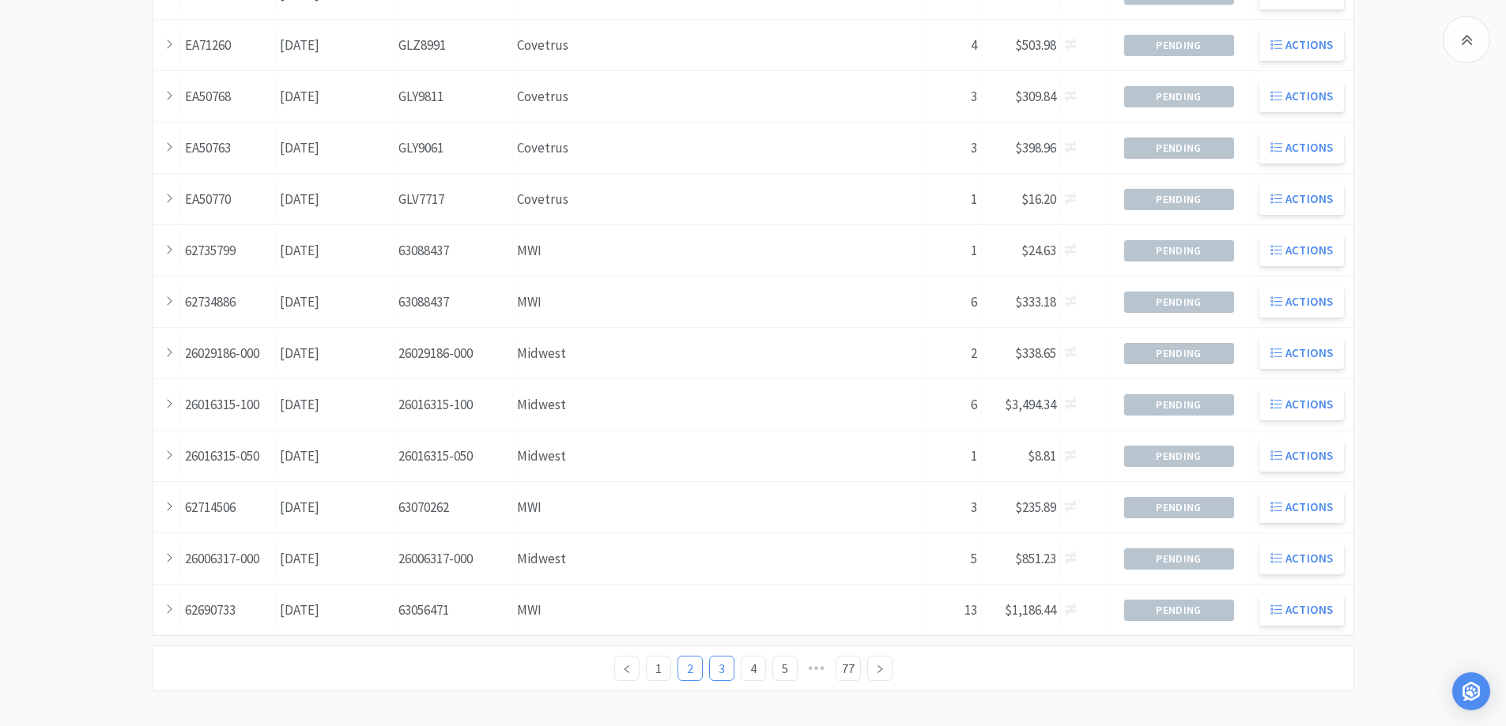
click at [713, 669] on link "3" at bounding box center [722, 669] width 24 height 24
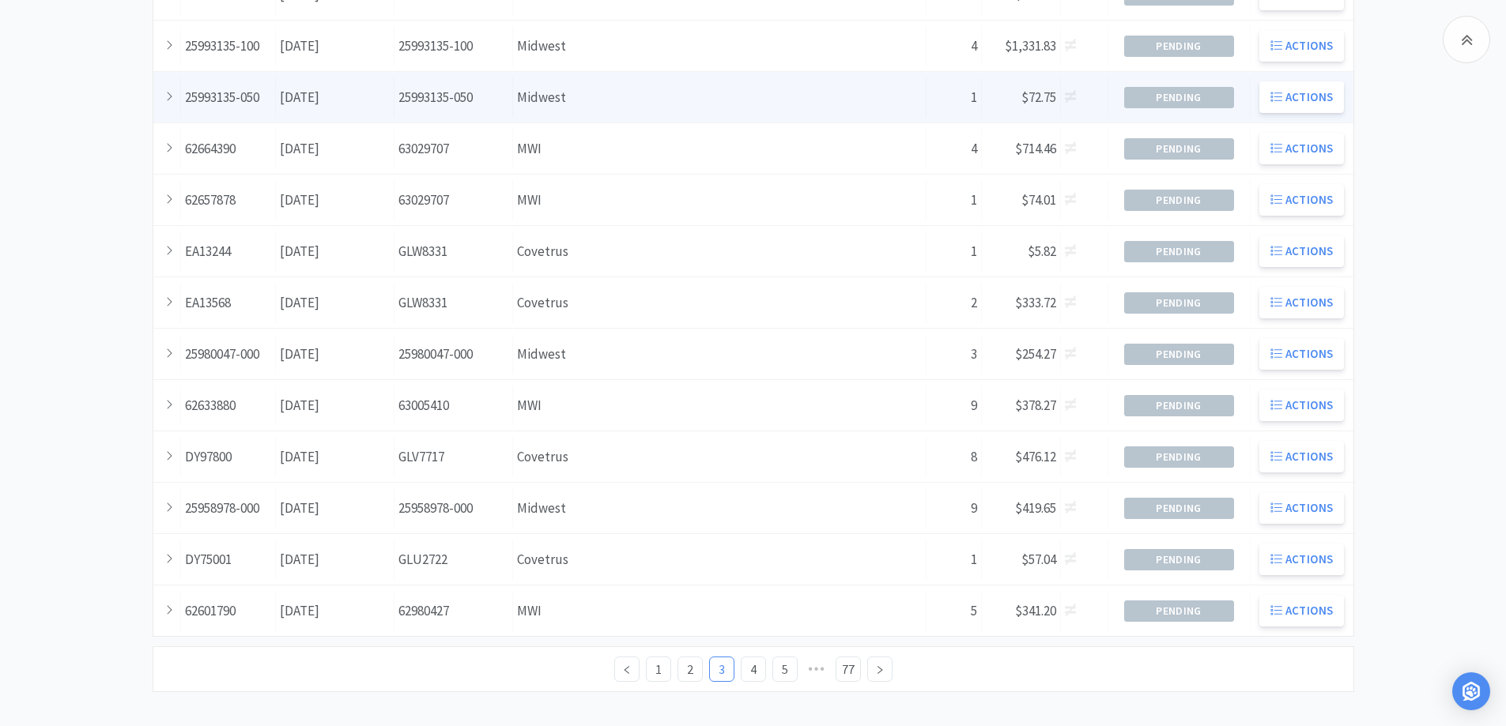
scroll to position [430, 0]
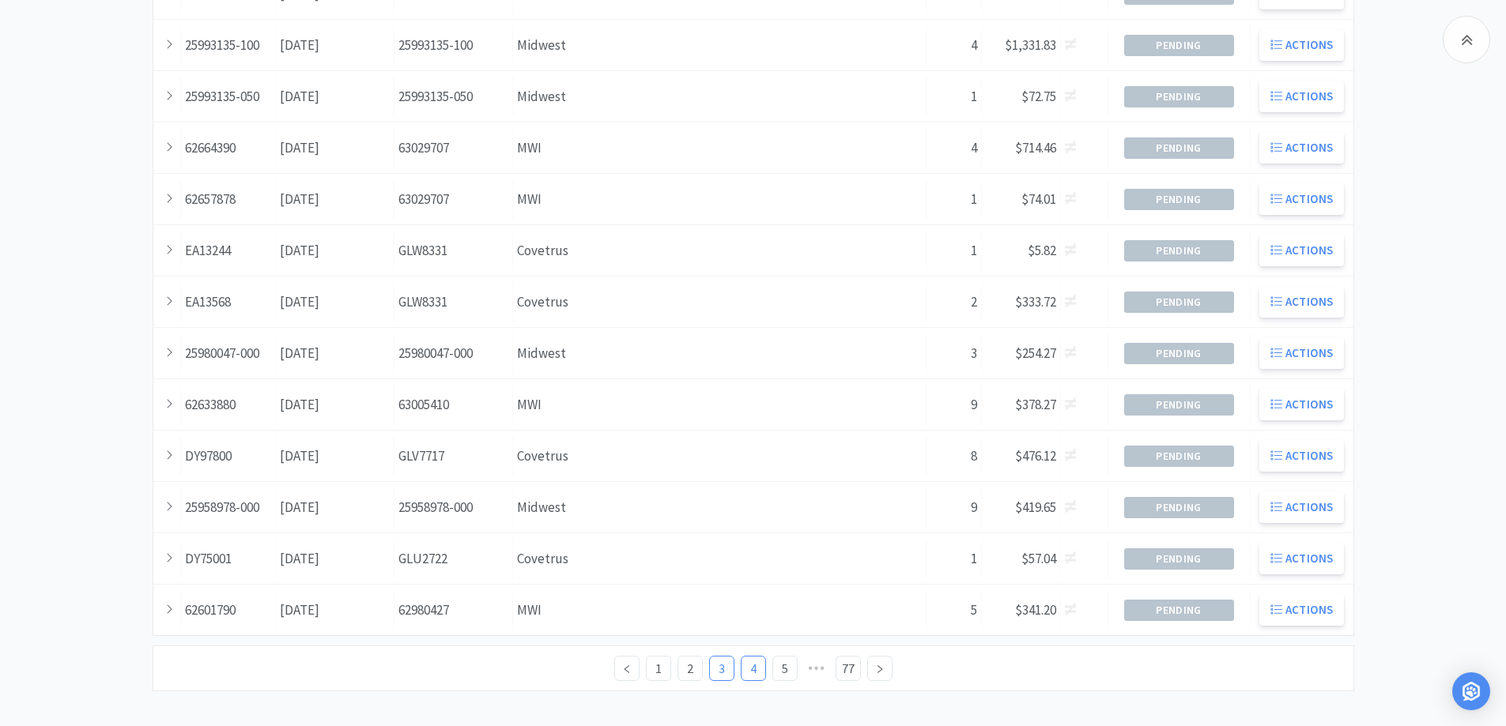
click at [754, 667] on link "4" at bounding box center [753, 669] width 24 height 24
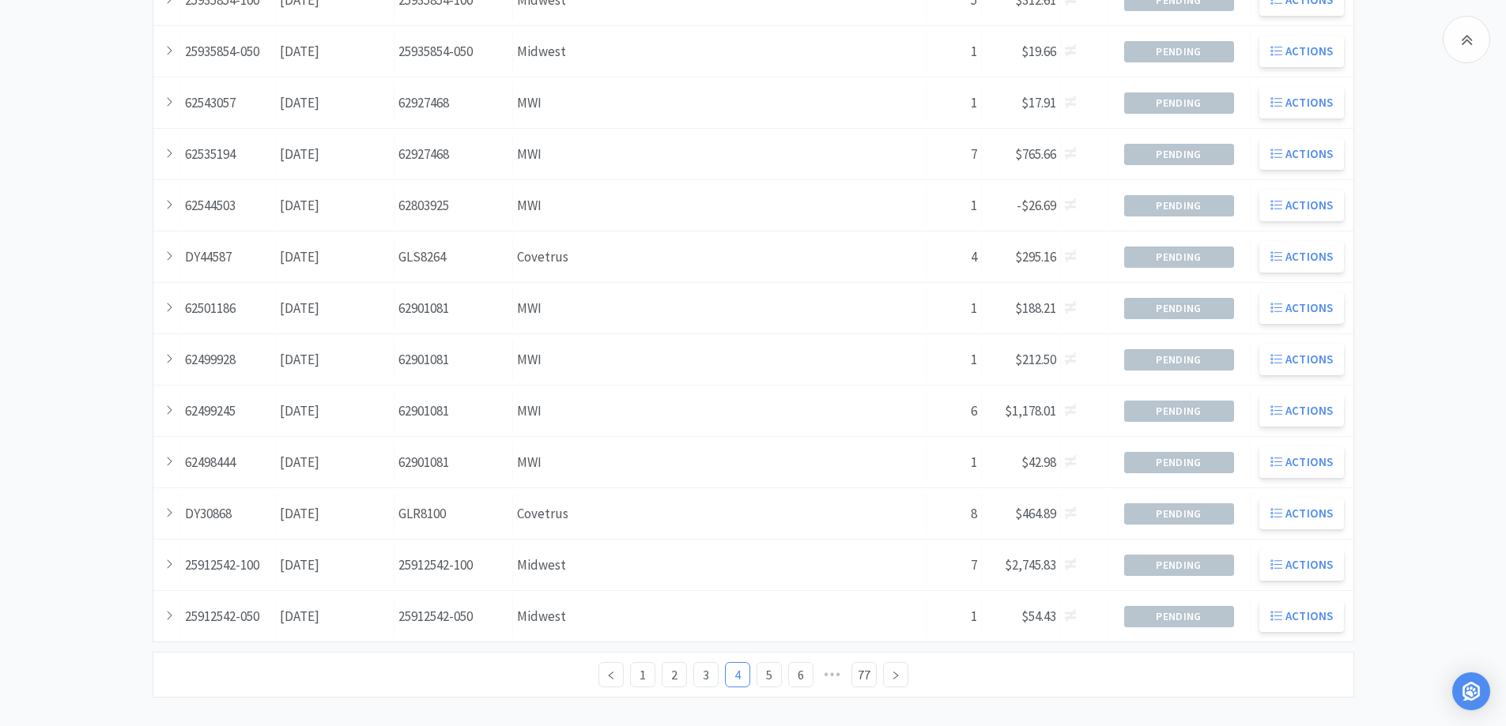
scroll to position [430, 0]
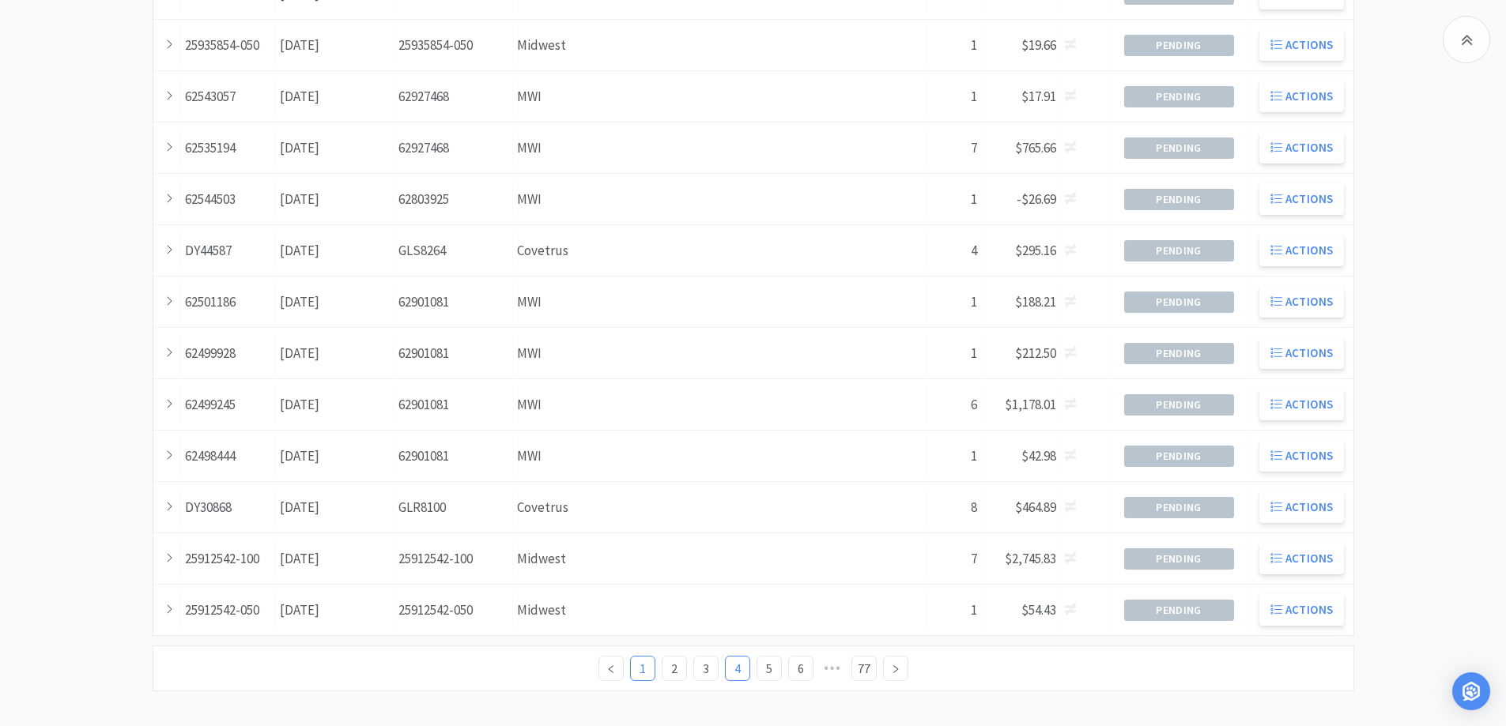
click at [640, 673] on link "1" at bounding box center [643, 669] width 24 height 24
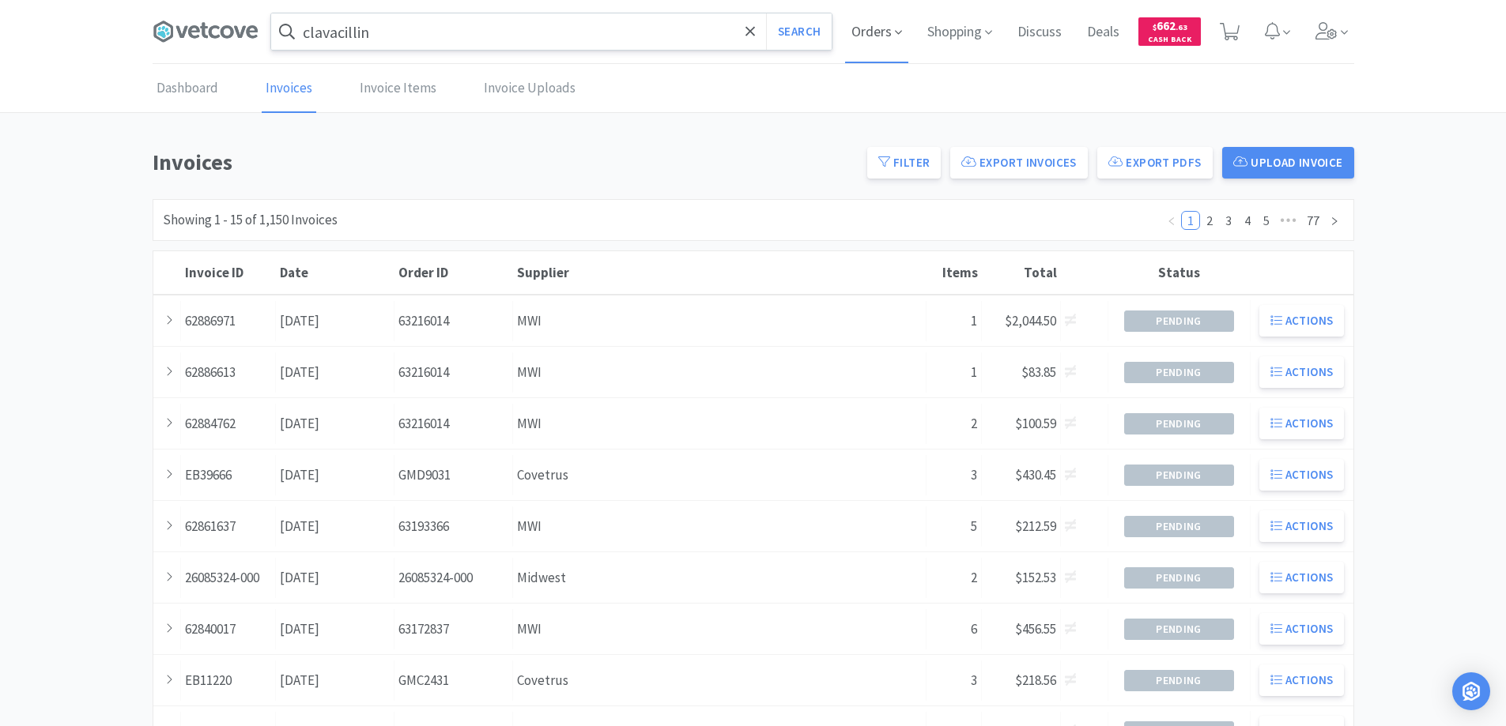
click at [865, 32] on span "Orders" at bounding box center [876, 31] width 63 height 63
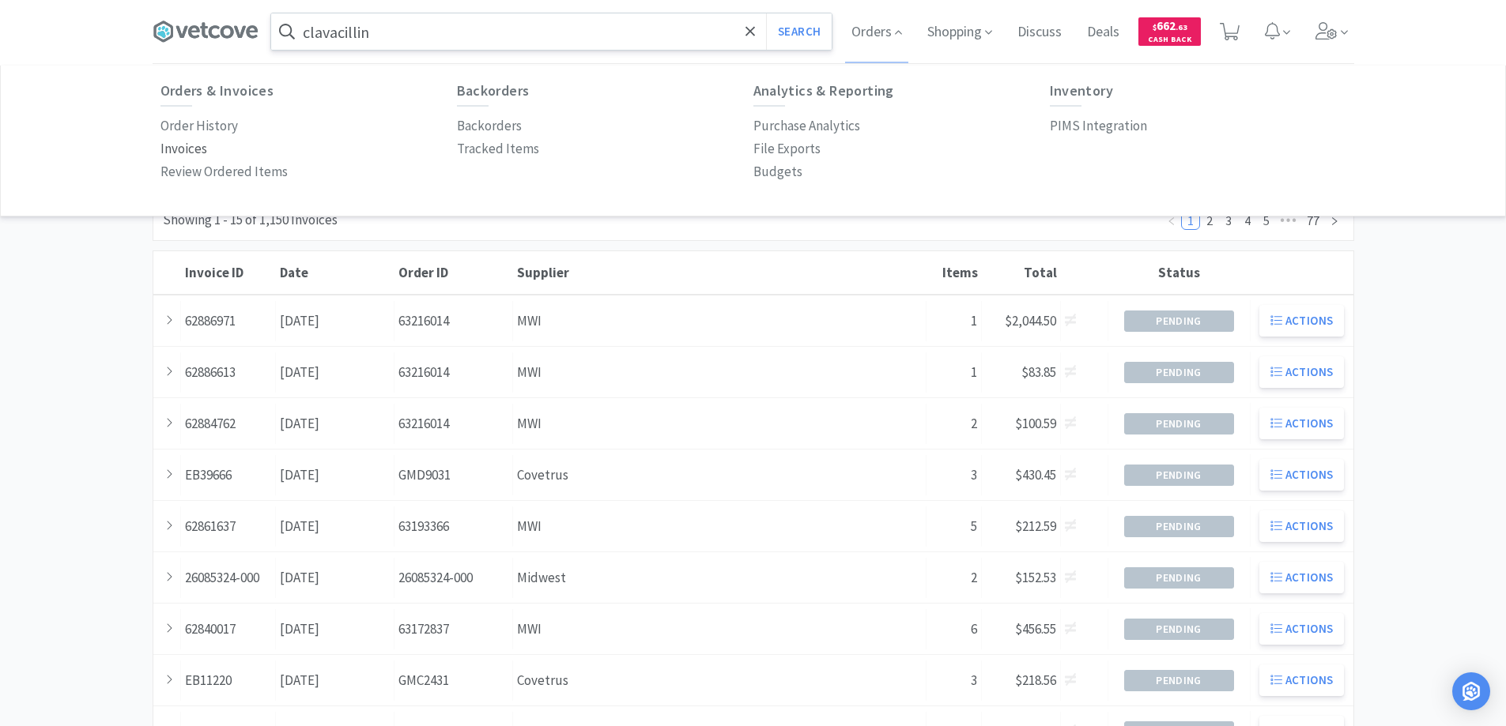
click at [181, 145] on p "Invoices" at bounding box center [183, 148] width 47 height 21
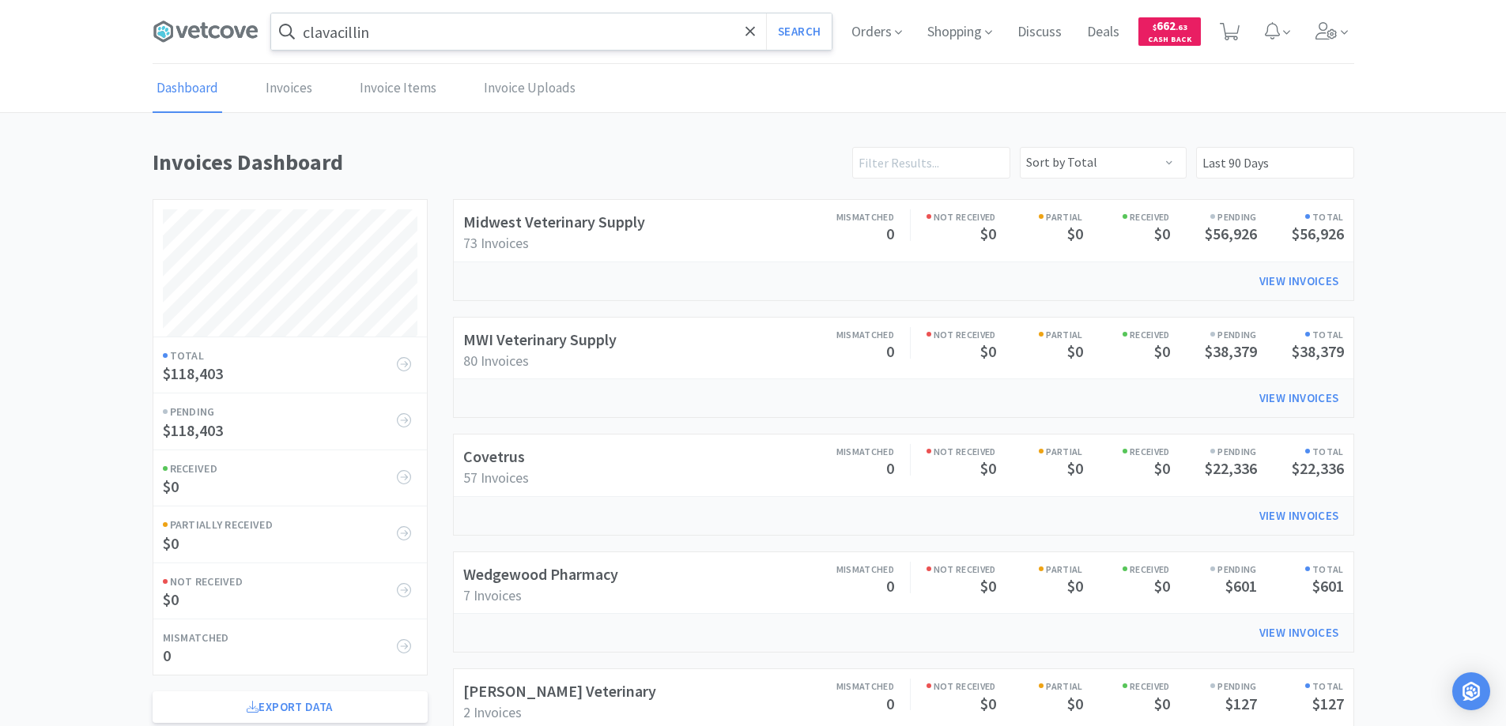
scroll to position [760, 1201]
click at [283, 89] on link "Invoices" at bounding box center [289, 89] width 55 height 48
